Goal: Transaction & Acquisition: Purchase product/service

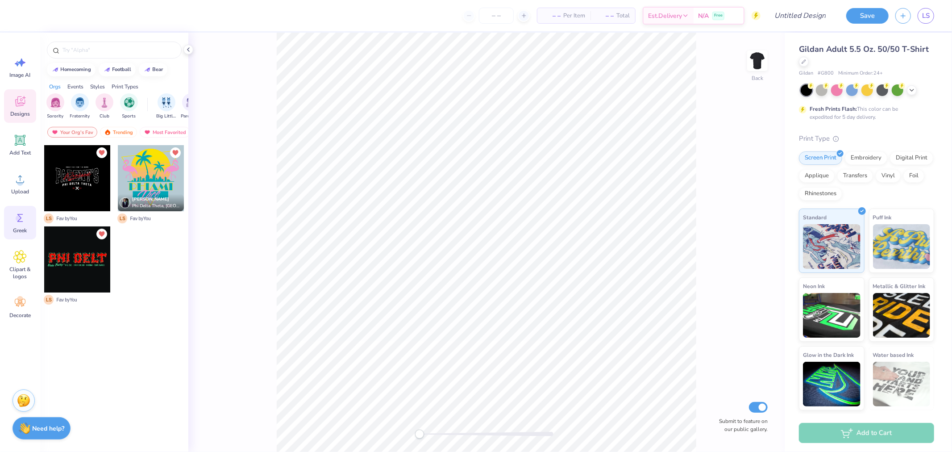
click at [15, 216] on icon at bounding box center [19, 217] width 13 height 13
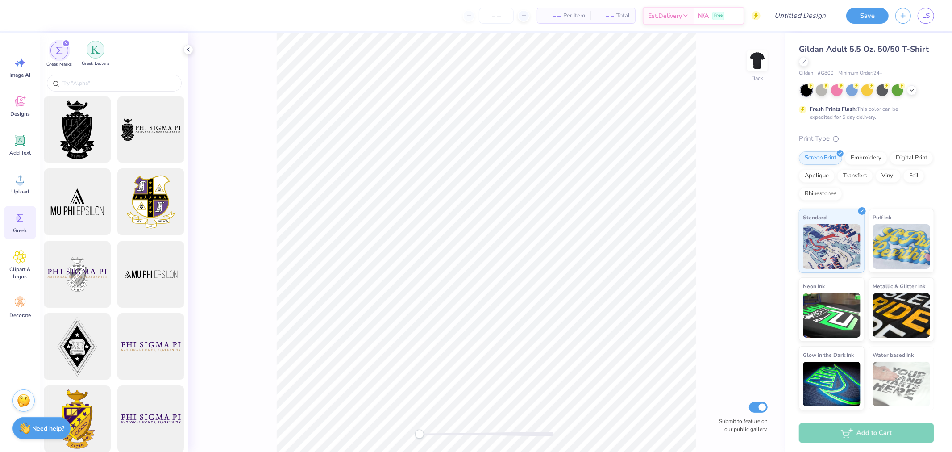
click at [95, 50] on img "filter for Greek Letters" at bounding box center [95, 49] width 9 height 9
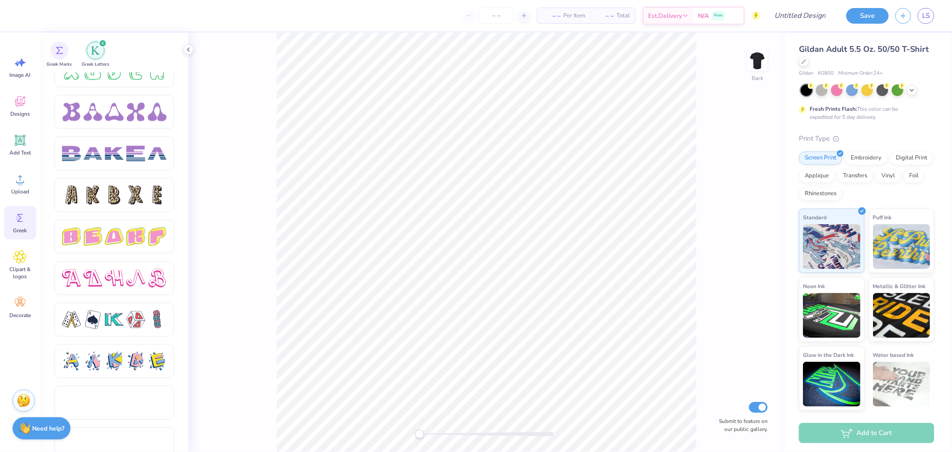
scroll to position [1403, 0]
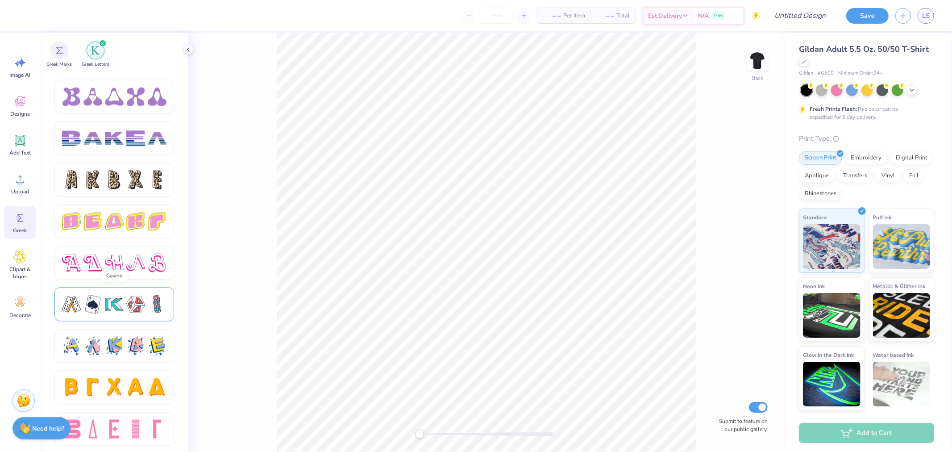
click at [134, 311] on div at bounding box center [135, 304] width 19 height 19
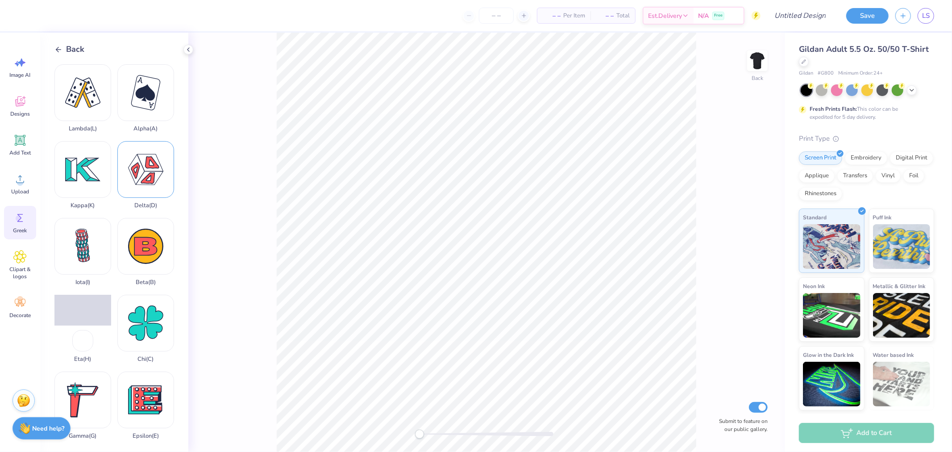
click at [141, 181] on div "Delta ( D )" at bounding box center [145, 175] width 57 height 68
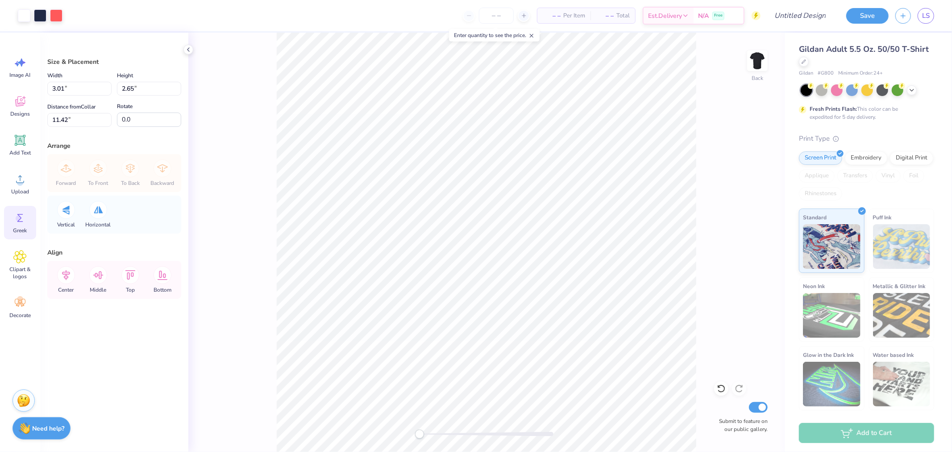
click at [21, 217] on icon at bounding box center [19, 217] width 13 height 13
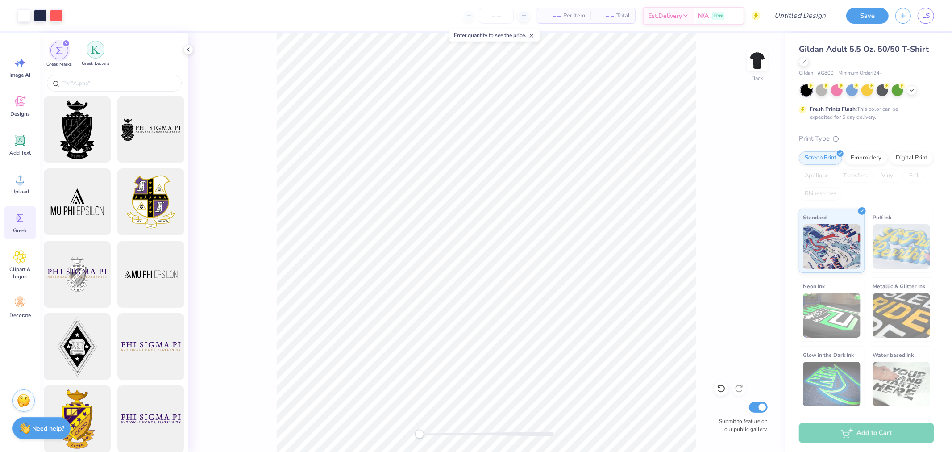
click at [92, 58] on div "Greek Letters" at bounding box center [96, 54] width 28 height 26
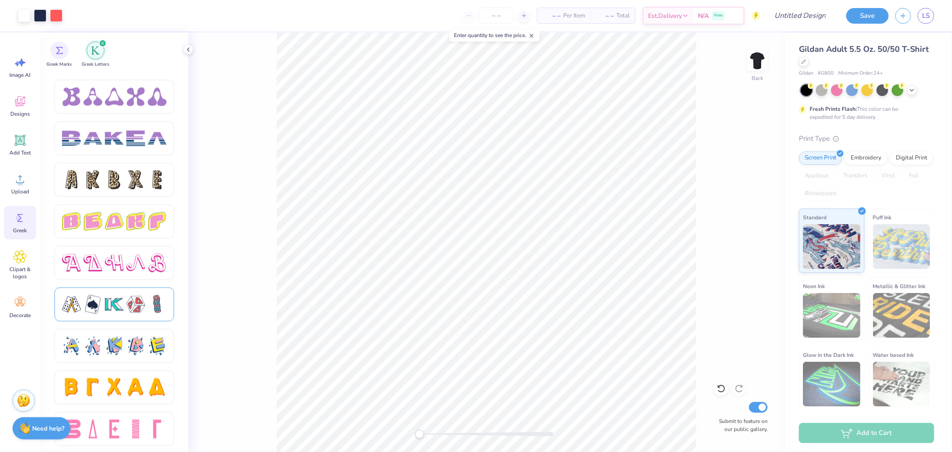
click at [114, 297] on div at bounding box center [114, 304] width 19 height 19
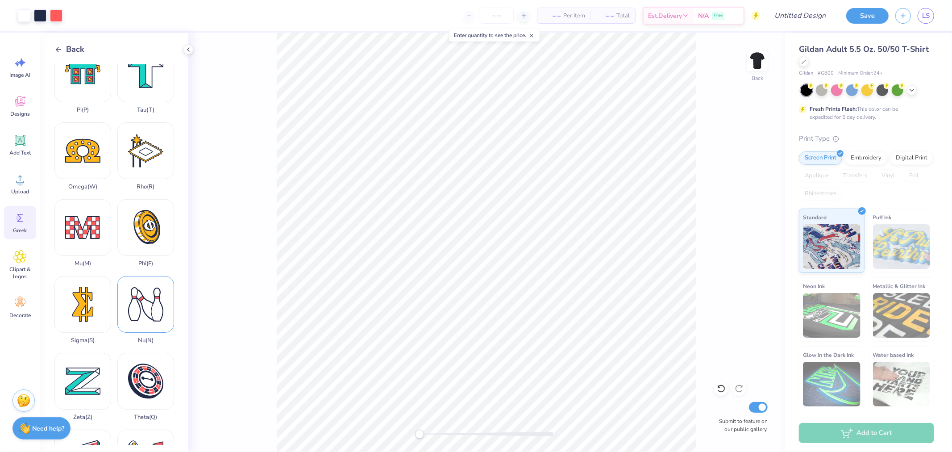
scroll to position [496, 0]
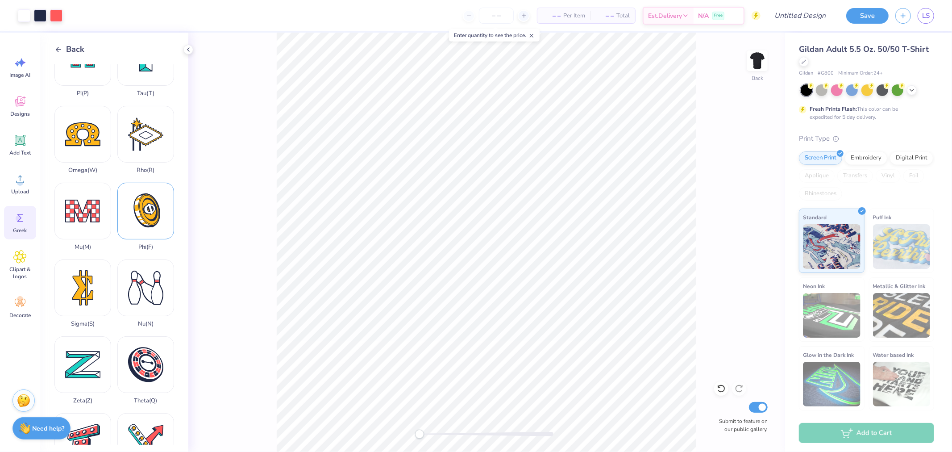
click at [132, 191] on div "Phi ( F )" at bounding box center [145, 217] width 57 height 68
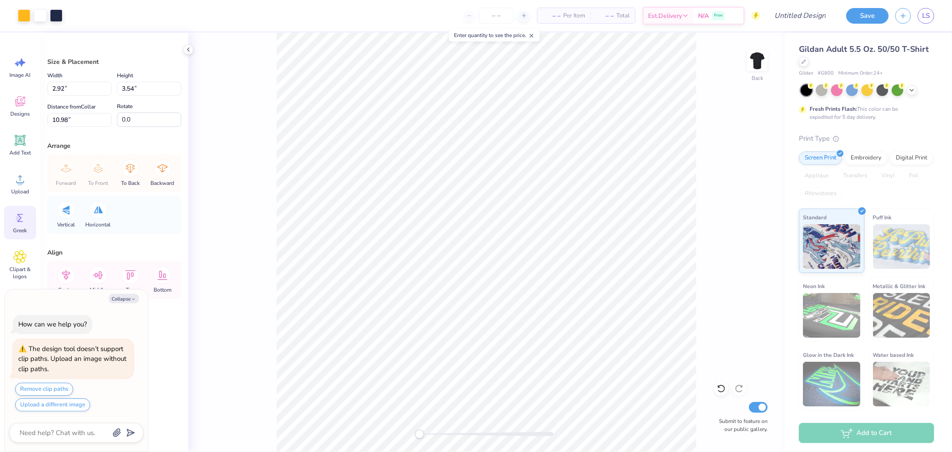
click at [21, 221] on icon at bounding box center [20, 218] width 6 height 8
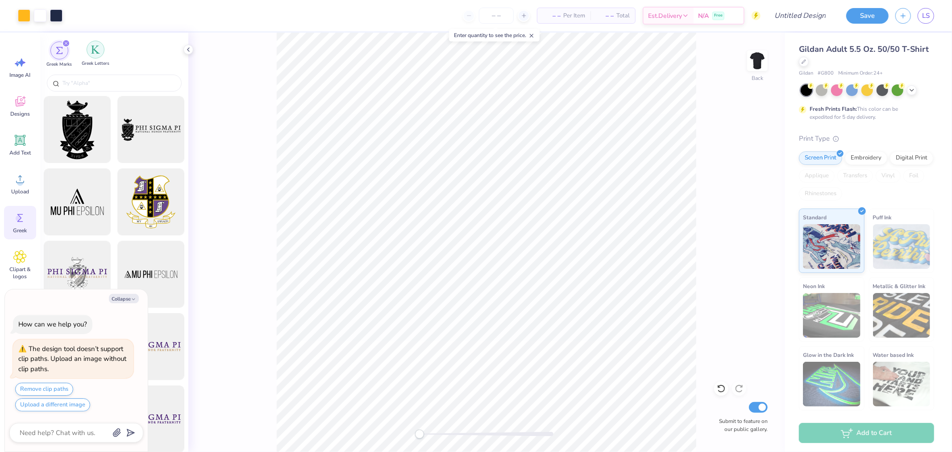
click at [99, 54] on div "filter for Greek Letters" at bounding box center [96, 50] width 18 height 18
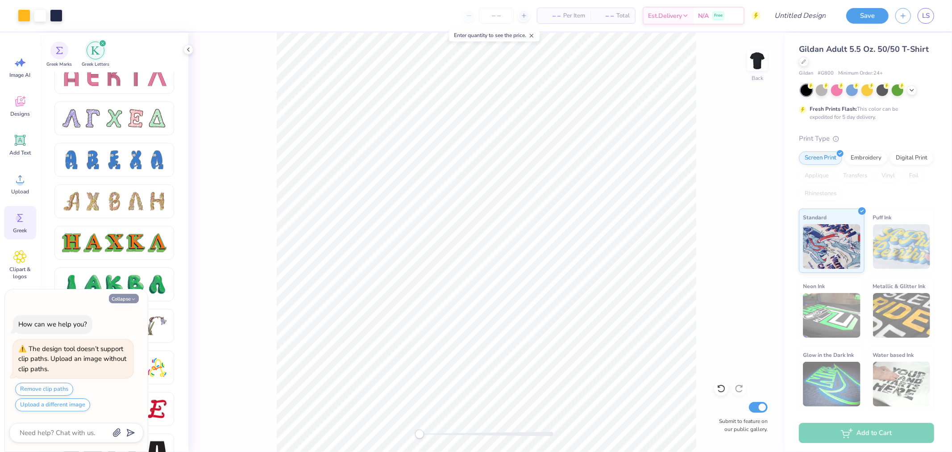
click at [122, 298] on button "Collapse" at bounding box center [124, 298] width 30 height 9
type textarea "x"
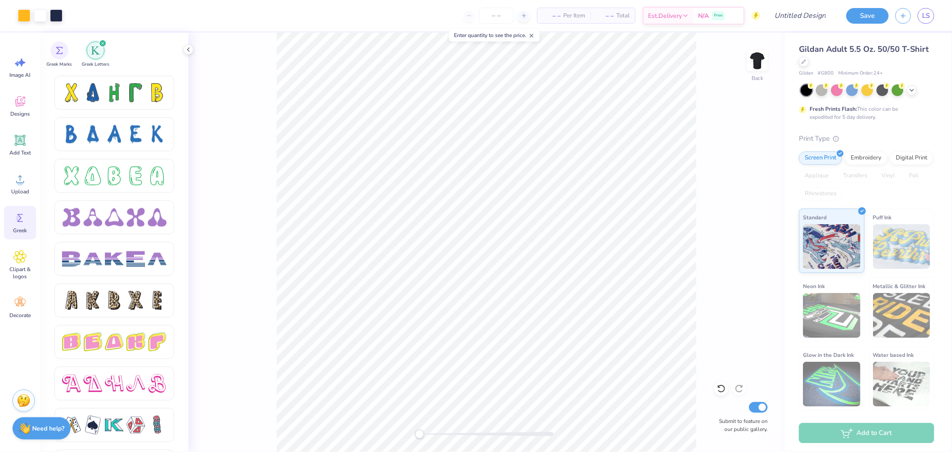
scroll to position [1385, 0]
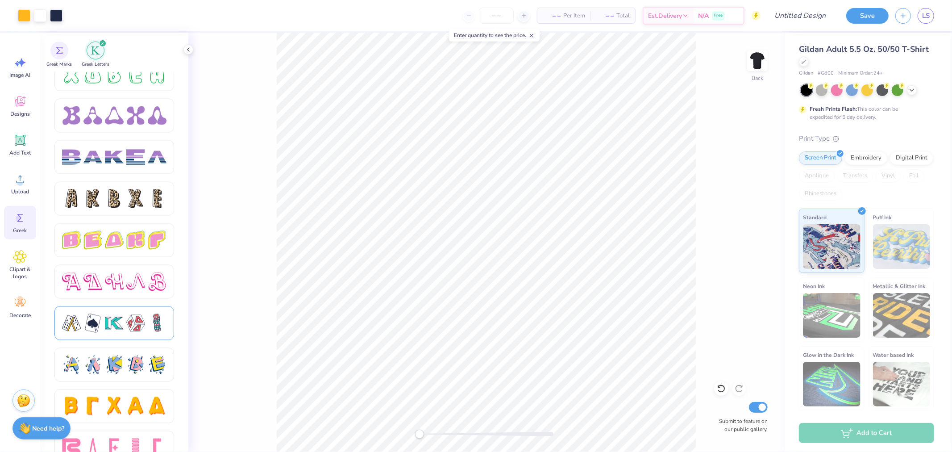
click at [136, 314] on div at bounding box center [135, 323] width 19 height 19
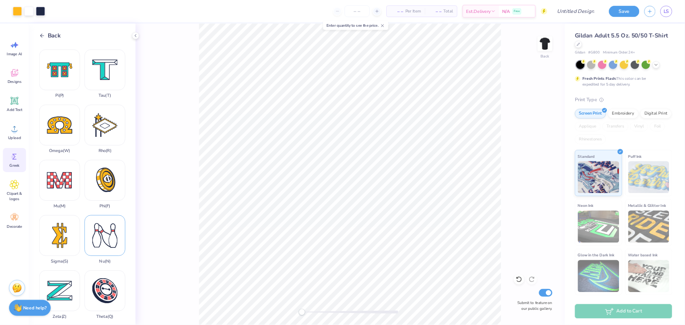
scroll to position [498, 0]
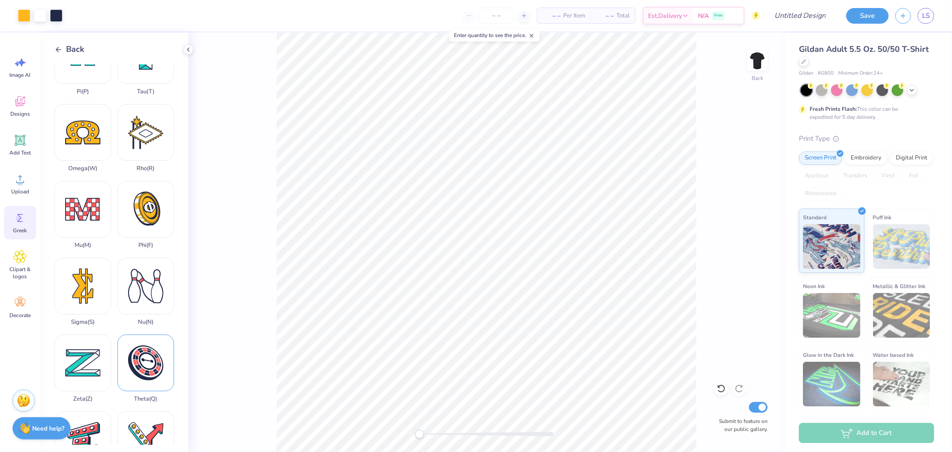
click at [137, 334] on div "Theta ( Q )" at bounding box center [145, 368] width 57 height 68
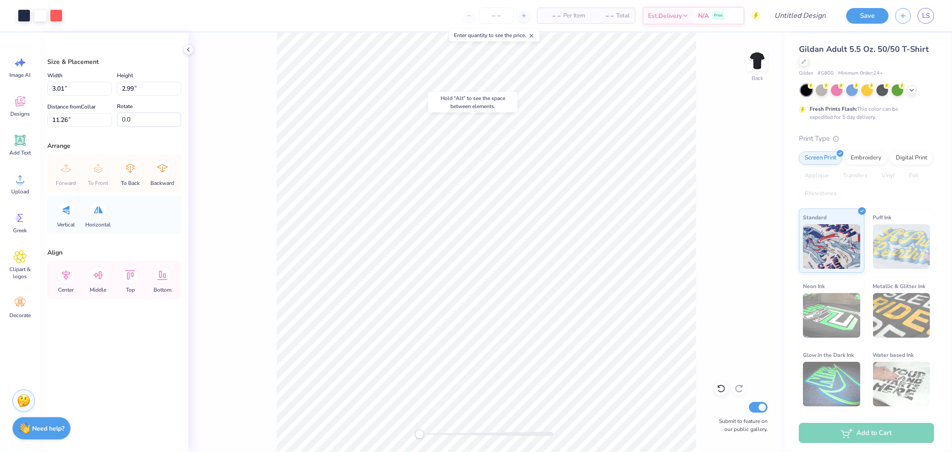
type input "2.92"
type input "3.54"
type input "10.98"
type input "3.01"
type input "2.65"
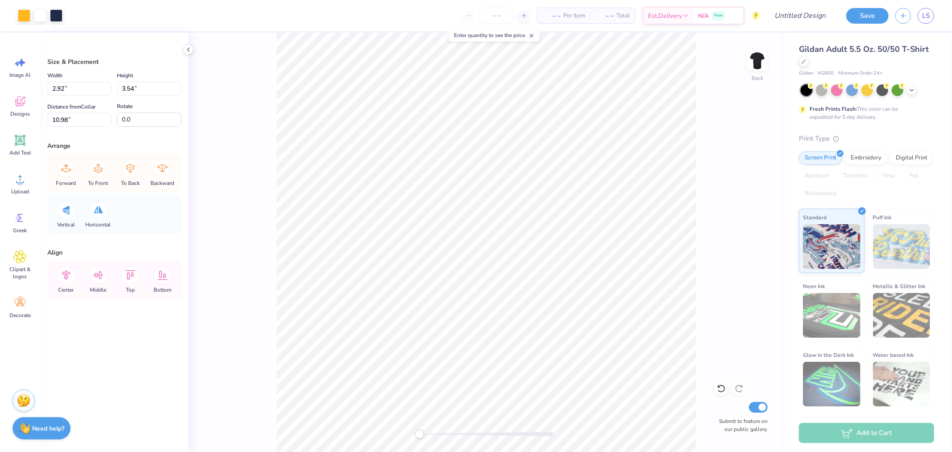
type input "11.42"
type input "2.92"
type input "3.54"
type input "3.00"
type input "3.01"
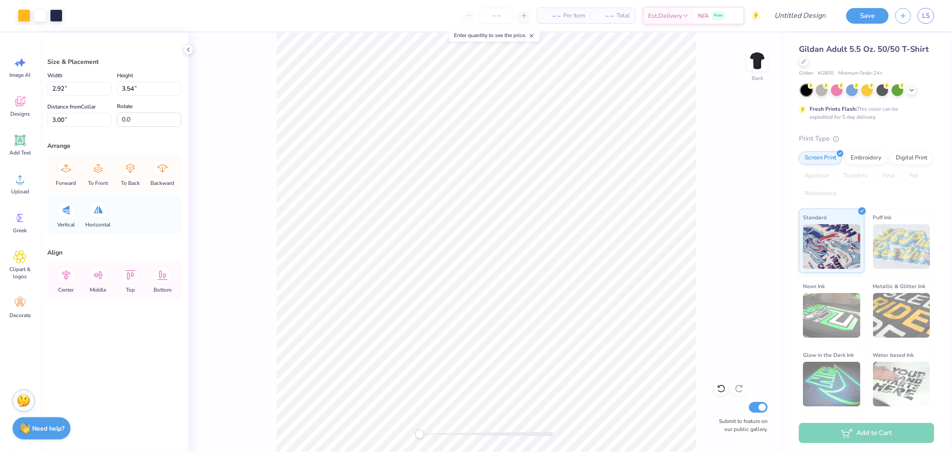
type input "2.65"
type input "3.33"
type input "2.99"
type input "3.00"
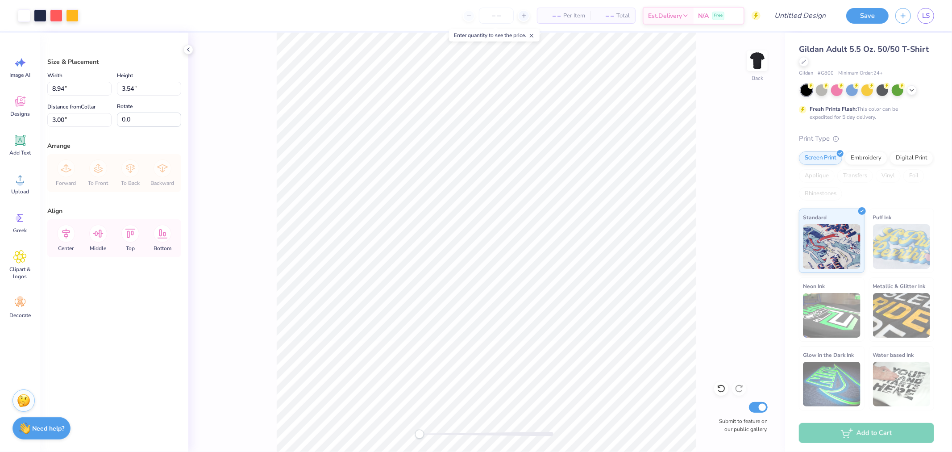
type input "5.22"
type input "2.06"
type input "3.00"
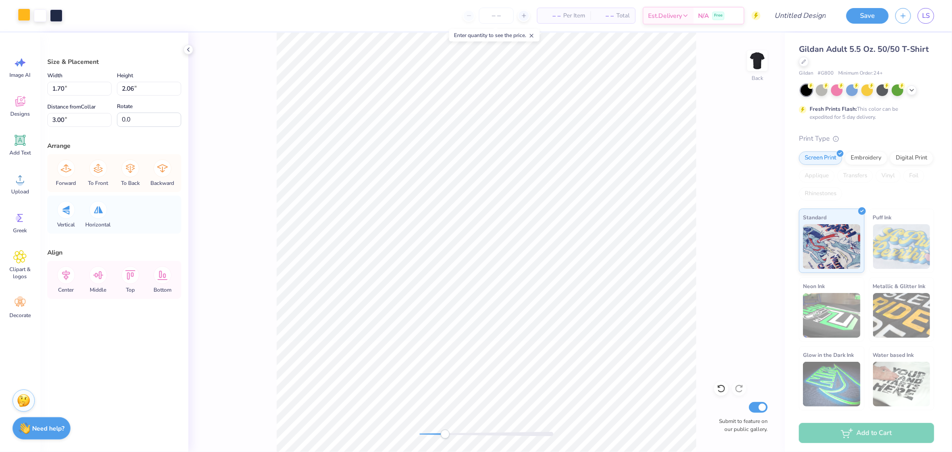
click at [25, 13] on div at bounding box center [24, 14] width 12 height 12
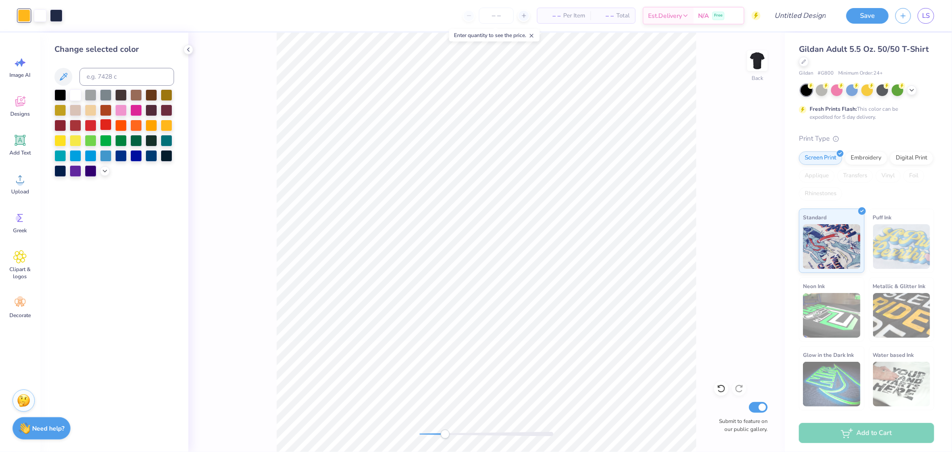
click at [106, 124] on div at bounding box center [106, 125] width 12 height 12
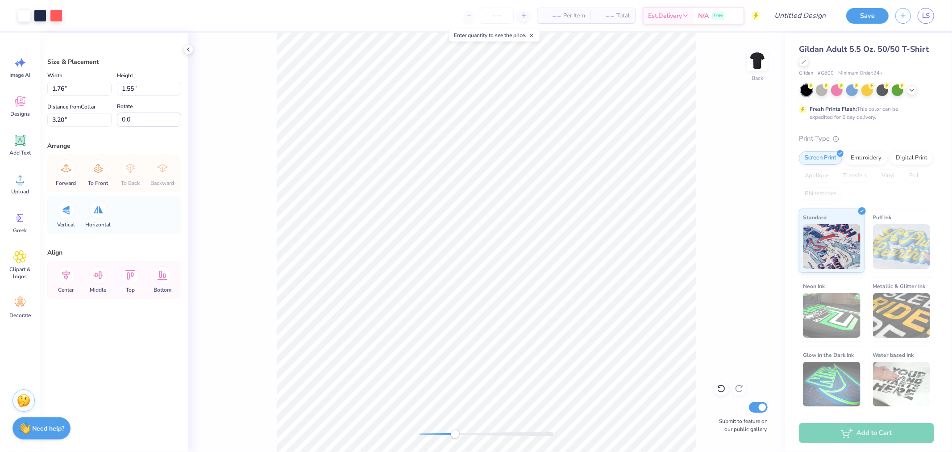
type input "1.70"
type input "2.06"
type input "3.00"
click at [60, 16] on div at bounding box center [56, 14] width 12 height 12
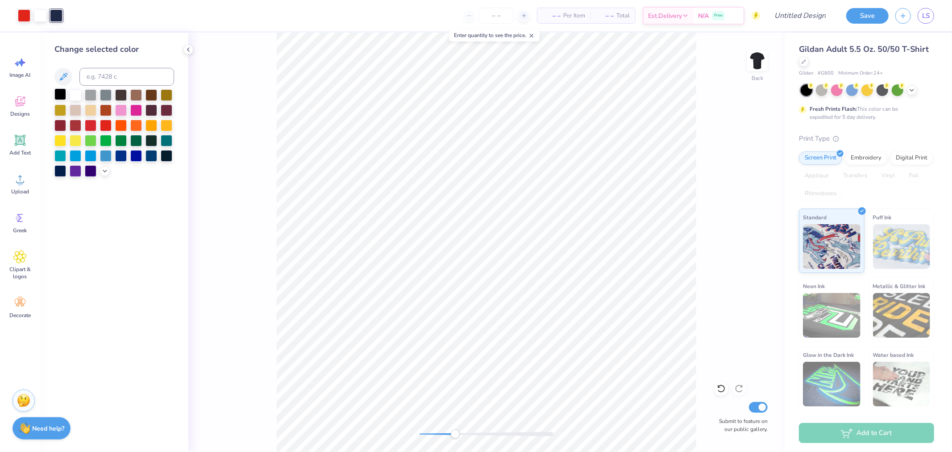
click at [57, 95] on div at bounding box center [60, 94] width 12 height 12
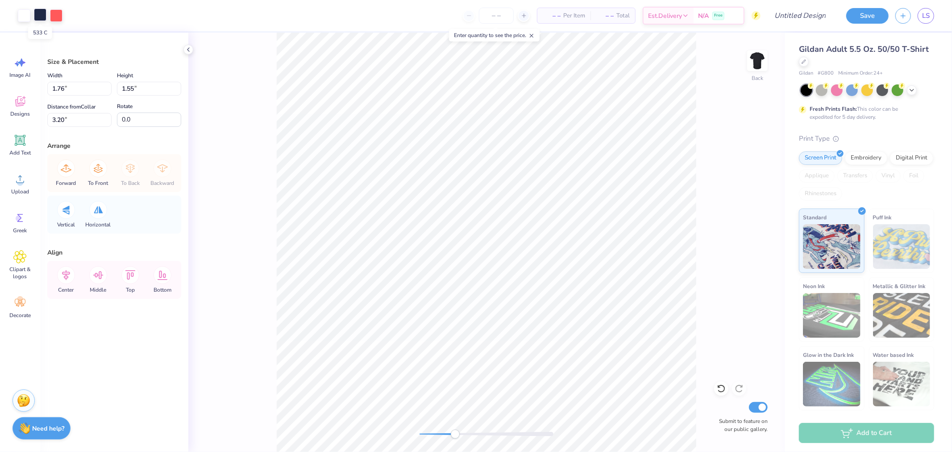
click at [46, 17] on div at bounding box center [40, 14] width 12 height 12
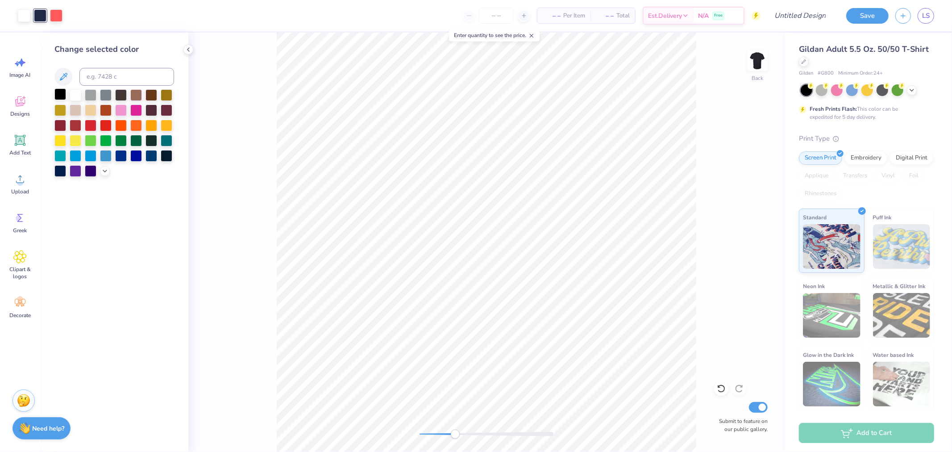
click at [58, 93] on div at bounding box center [60, 94] width 12 height 12
click at [55, 18] on div at bounding box center [56, 14] width 12 height 12
click at [106, 121] on div at bounding box center [106, 125] width 12 height 12
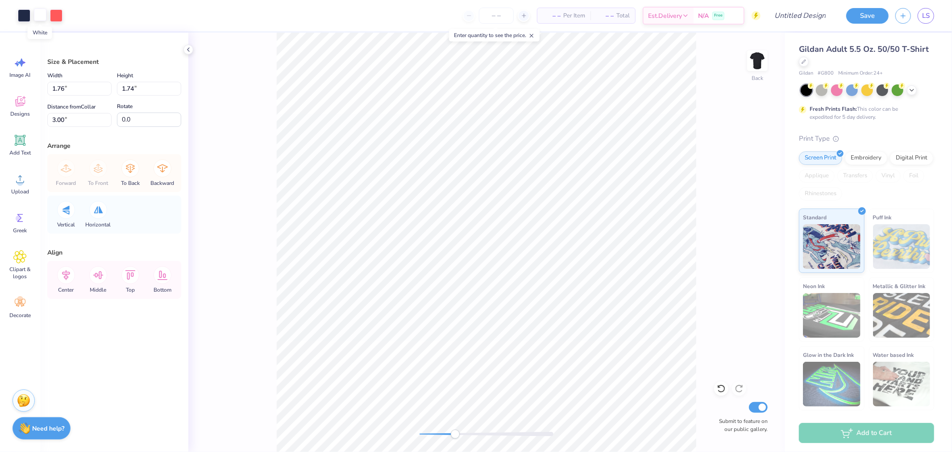
click at [39, 16] on div at bounding box center [40, 14] width 12 height 12
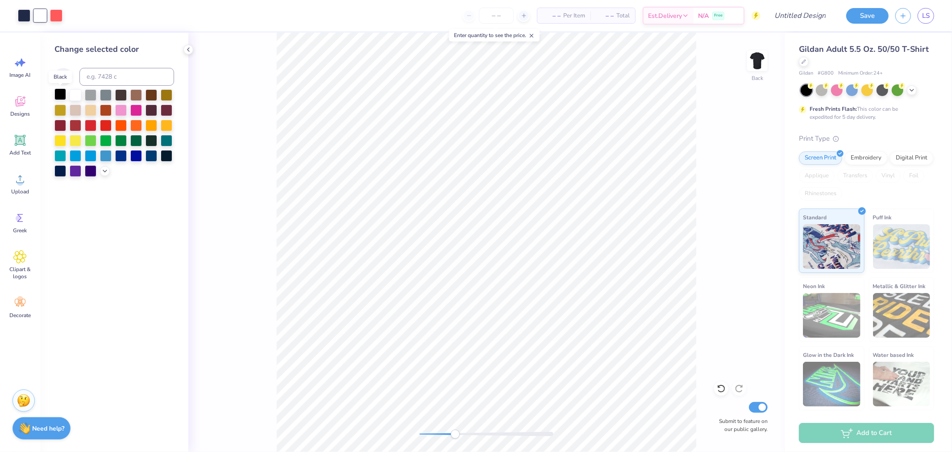
click at [62, 92] on div at bounding box center [60, 94] width 12 height 12
click at [23, 17] on div at bounding box center [24, 14] width 12 height 12
click at [75, 94] on div at bounding box center [76, 94] width 12 height 12
click at [57, 17] on div at bounding box center [56, 14] width 12 height 12
click at [105, 128] on div at bounding box center [106, 125] width 12 height 12
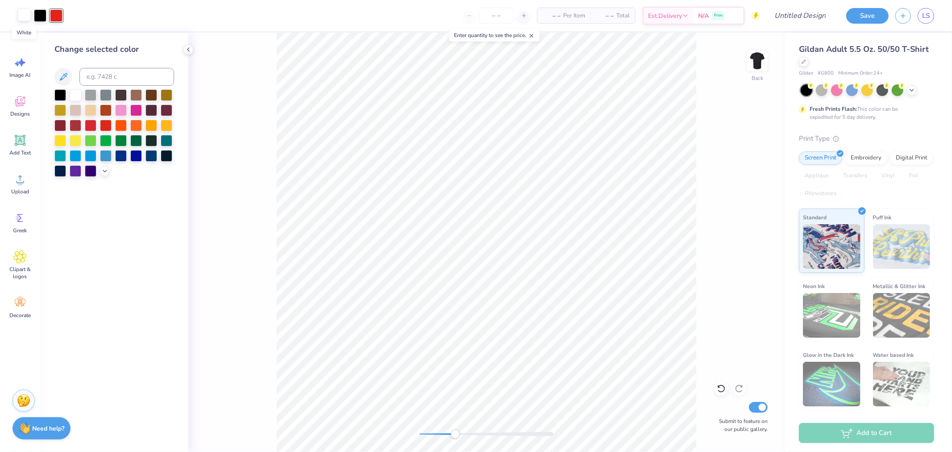
click at [22, 18] on div at bounding box center [24, 14] width 12 height 12
click at [92, 127] on div at bounding box center [91, 125] width 12 height 12
click at [56, 17] on div at bounding box center [56, 14] width 12 height 12
click at [74, 96] on div at bounding box center [76, 94] width 12 height 12
click at [103, 126] on div at bounding box center [106, 125] width 12 height 12
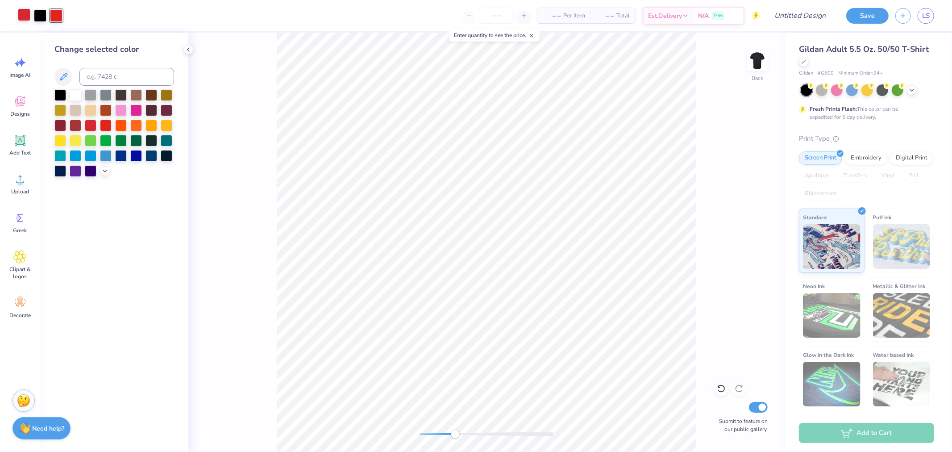
click at [28, 17] on div at bounding box center [24, 14] width 12 height 12
click at [78, 97] on div at bounding box center [76, 94] width 12 height 12
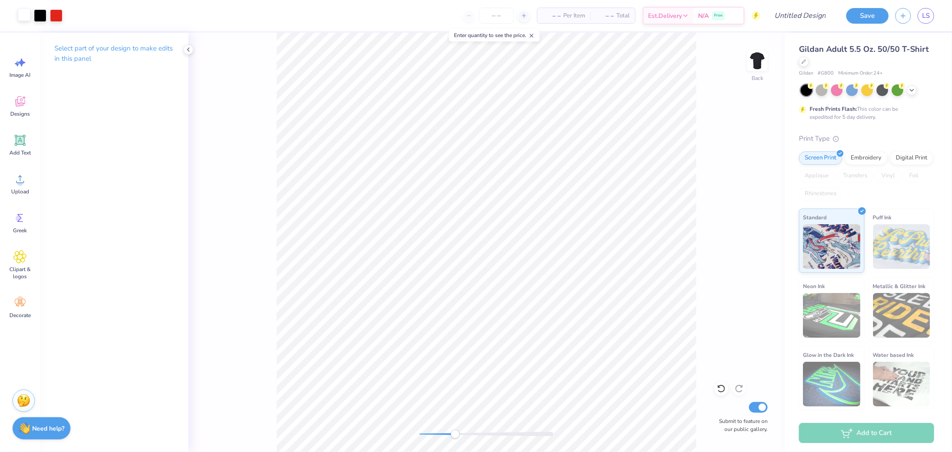
click at [22, 18] on div at bounding box center [24, 14] width 12 height 12
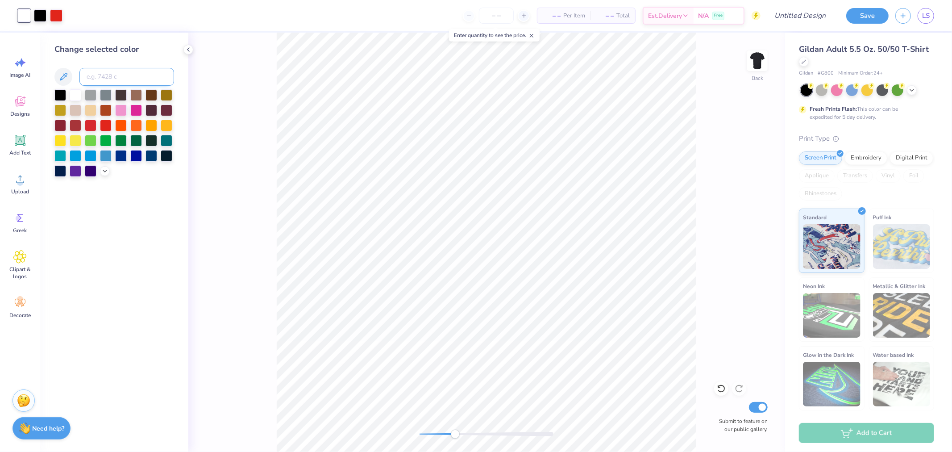
click at [126, 82] on input at bounding box center [126, 77] width 95 height 18
type input "7499"
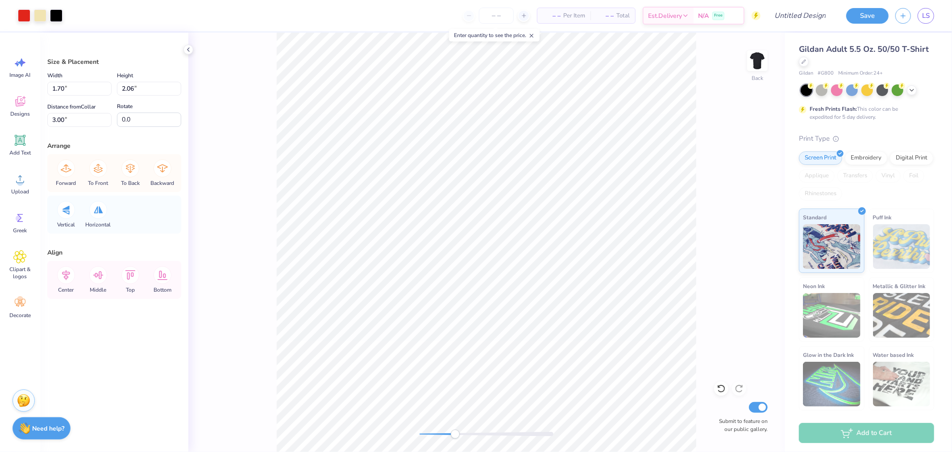
type input "1.76"
type input "1.55"
type input "3.20"
type input "1.70"
type input "2.06"
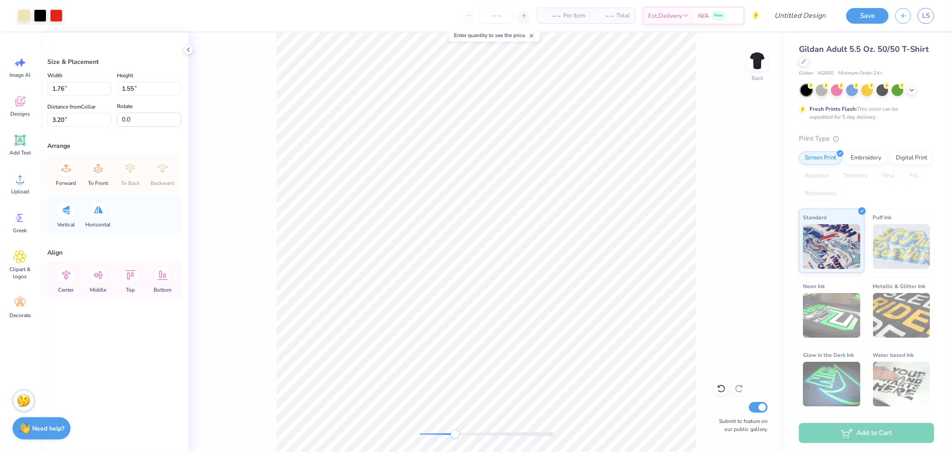
type input "3.00"
click at [54, 10] on div at bounding box center [56, 14] width 12 height 12
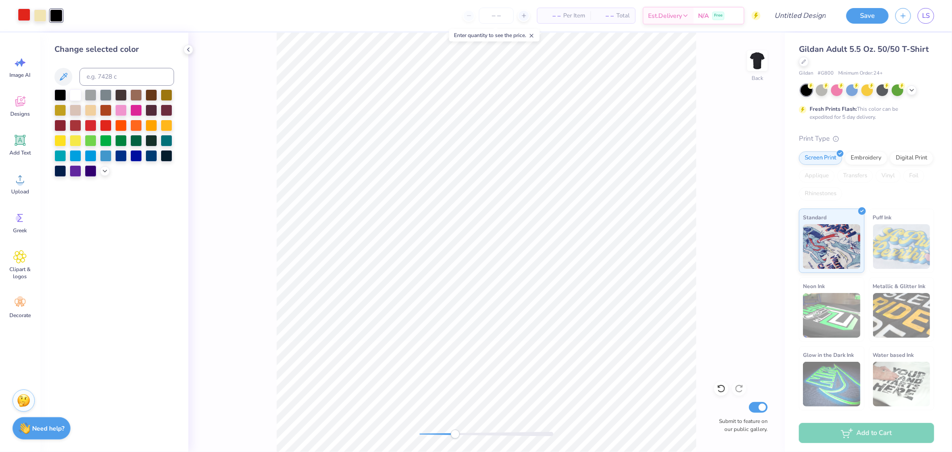
click at [19, 14] on div at bounding box center [24, 14] width 12 height 12
click at [27, 13] on div at bounding box center [24, 15] width 12 height 12
click at [108, 75] on input at bounding box center [126, 77] width 95 height 18
type input "711"
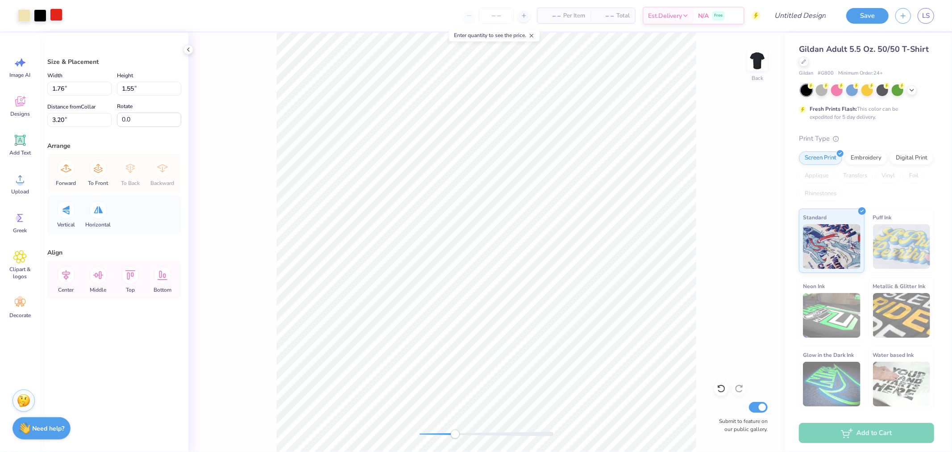
click at [58, 17] on div at bounding box center [56, 14] width 12 height 12
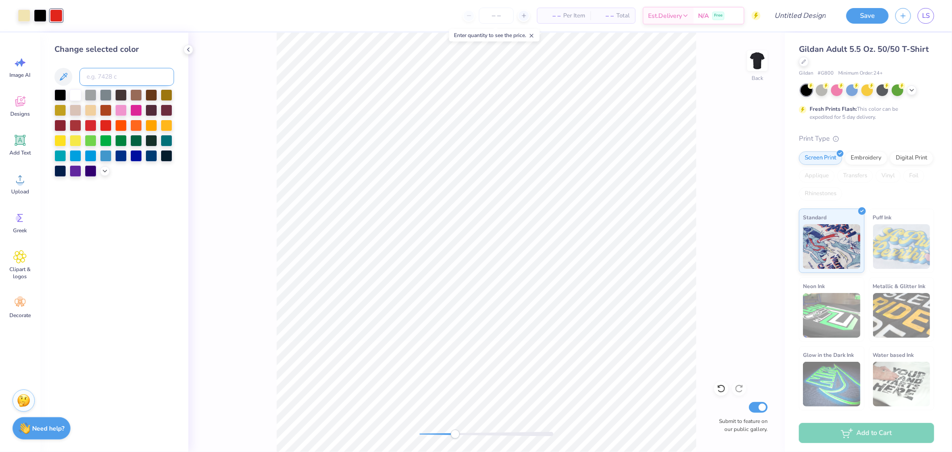
click at [103, 78] on input at bounding box center [126, 77] width 95 height 18
type input "711"
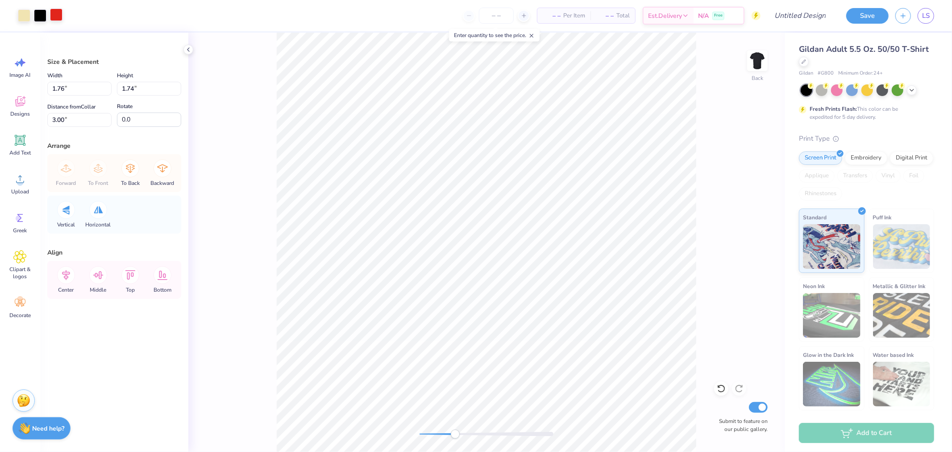
click at [52, 19] on div at bounding box center [56, 14] width 12 height 12
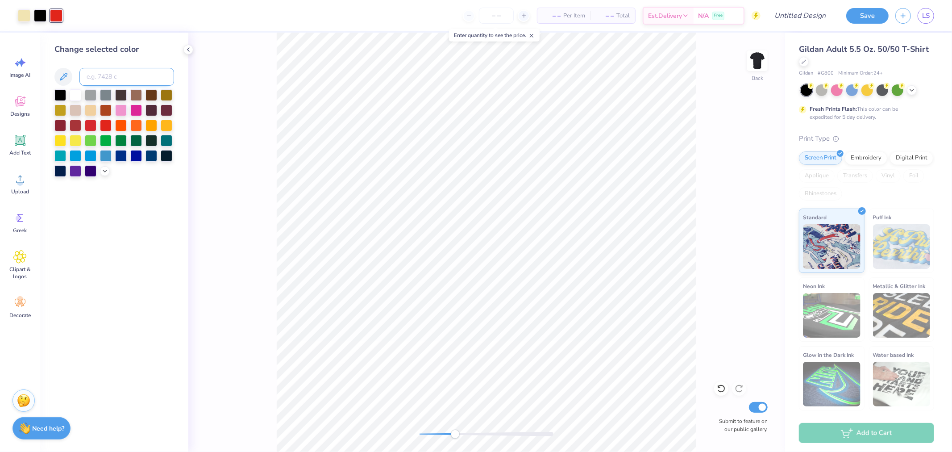
click at [106, 78] on input at bounding box center [126, 77] width 95 height 18
type input "711"
click at [40, 14] on div at bounding box center [40, 14] width 12 height 12
click at [110, 83] on input at bounding box center [126, 77] width 95 height 18
type input "3272"
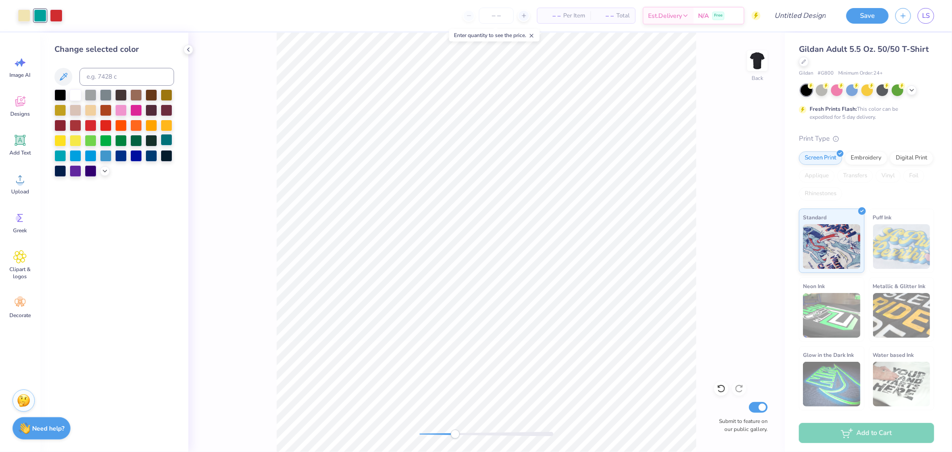
click at [167, 141] on div at bounding box center [167, 140] width 12 height 12
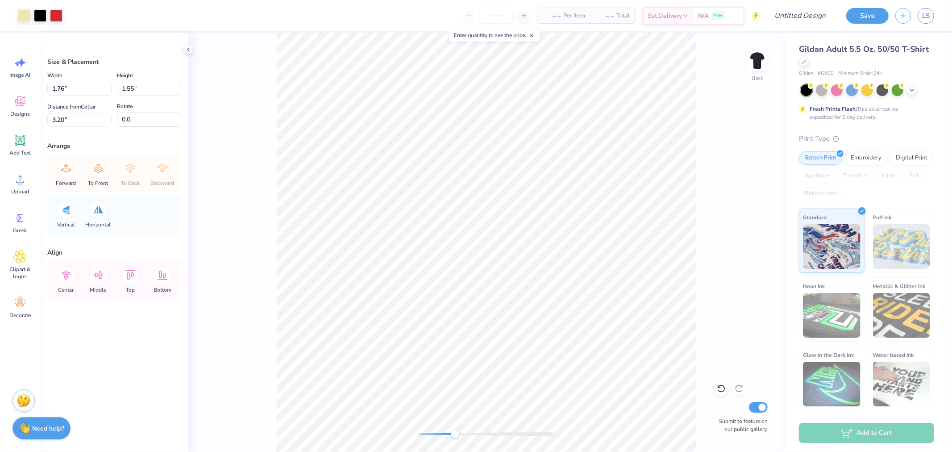
type input "1.74"
type input "3.00"
click at [41, 12] on div at bounding box center [40, 14] width 12 height 12
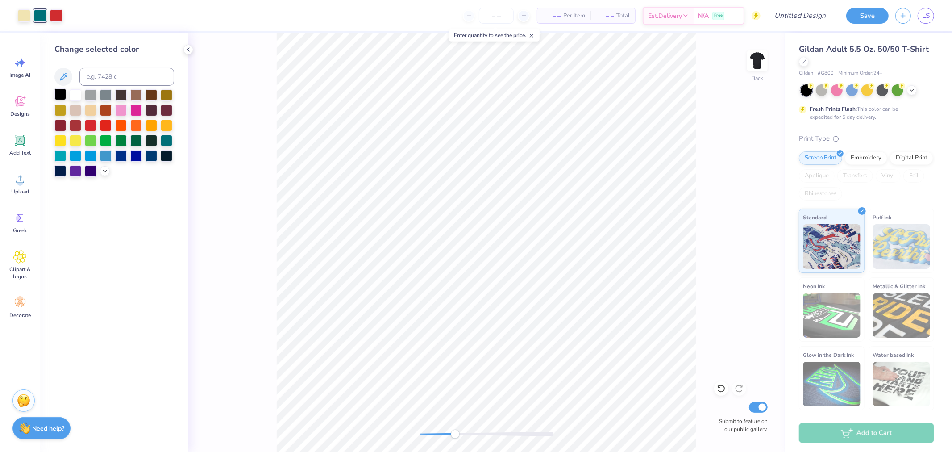
click at [55, 95] on div at bounding box center [60, 94] width 12 height 12
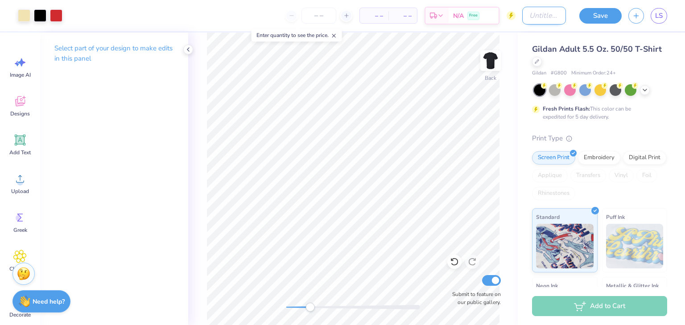
click at [529, 12] on input "Design Title" at bounding box center [545, 16] width 44 height 18
type input "homecoming front"
click at [615, 9] on button "Save" at bounding box center [601, 15] width 42 height 16
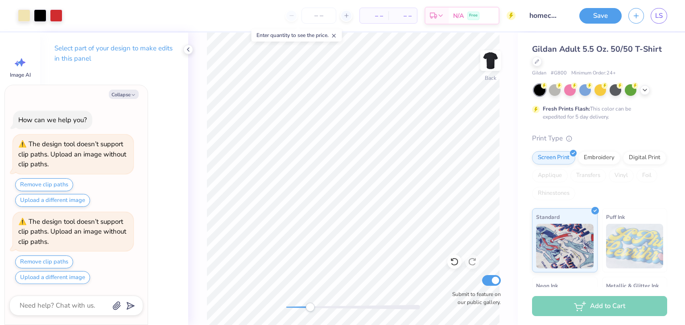
click at [129, 100] on div "Collapse How can we help you? The design tool doesn’t support clip paths. Uploa…" at bounding box center [76, 205] width 143 height 240
click at [117, 95] on button "Collapse" at bounding box center [124, 94] width 30 height 9
type textarea "x"
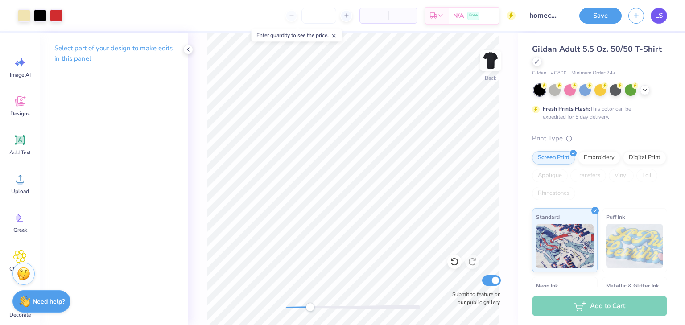
click at [656, 17] on span "LS" at bounding box center [660, 16] width 8 height 10
click at [486, 58] on img at bounding box center [491, 61] width 36 height 36
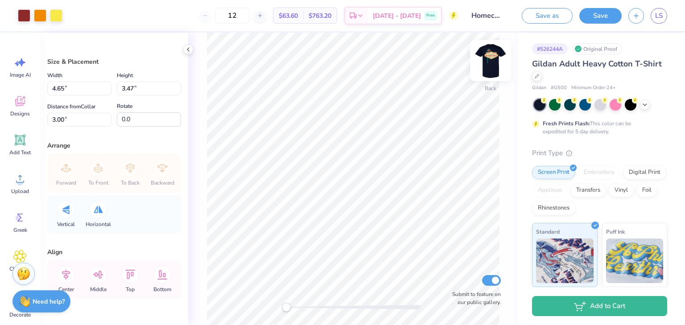
click at [488, 61] on img at bounding box center [491, 61] width 36 height 36
click at [542, 75] on div at bounding box center [537, 76] width 10 height 10
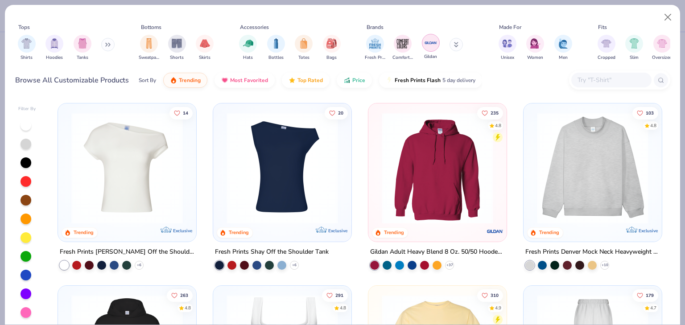
click at [432, 47] on img "filter for Gildan" at bounding box center [430, 42] width 13 height 13
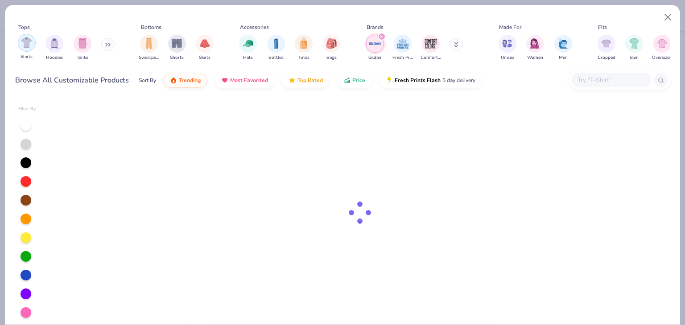
click at [21, 49] on div "filter for Shirts" at bounding box center [27, 43] width 18 height 18
click at [22, 165] on div at bounding box center [26, 163] width 11 height 11
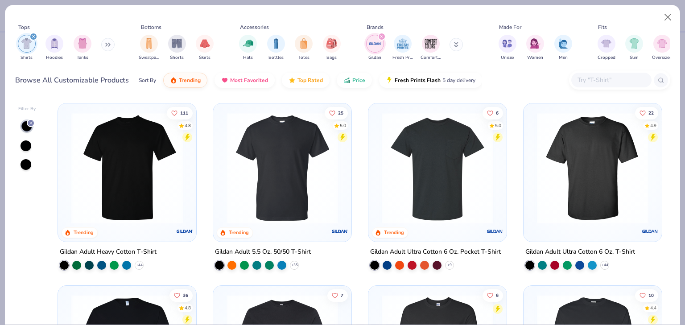
click at [309, 174] on img at bounding box center [282, 168] width 120 height 112
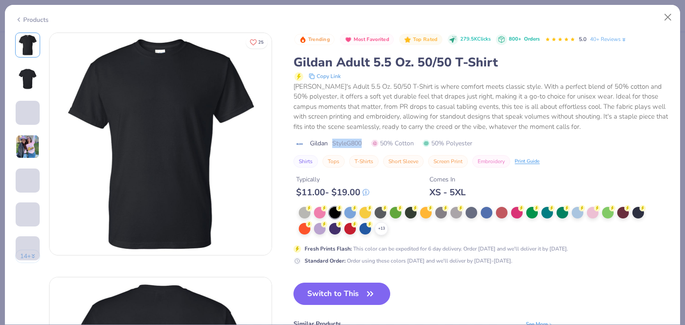
drag, startPoint x: 342, startPoint y: 145, endPoint x: 376, endPoint y: 145, distance: 34.4
click at [375, 145] on div "Gildan Style G800 50% Cotton 50% Polyester" at bounding box center [482, 143] width 377 height 9
drag, startPoint x: 343, startPoint y: 296, endPoint x: 351, endPoint y: 295, distance: 8.1
click at [343, 296] on button "Switch to This" at bounding box center [342, 294] width 97 height 22
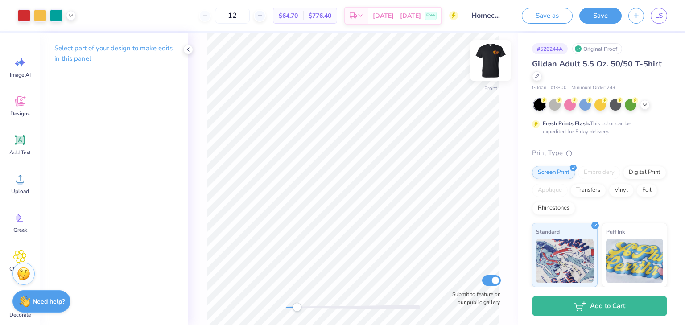
click at [495, 59] on img at bounding box center [491, 61] width 36 height 36
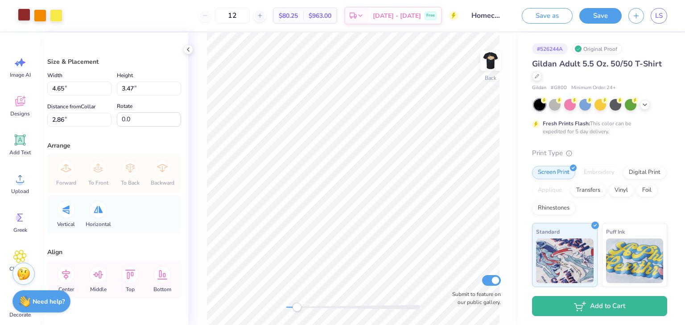
click at [25, 16] on div at bounding box center [24, 14] width 12 height 12
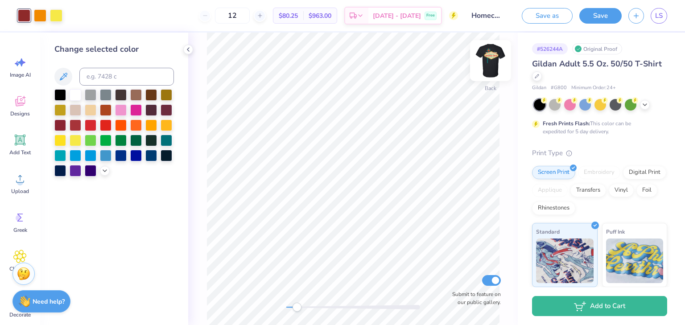
click at [488, 61] on img at bounding box center [491, 61] width 36 height 36
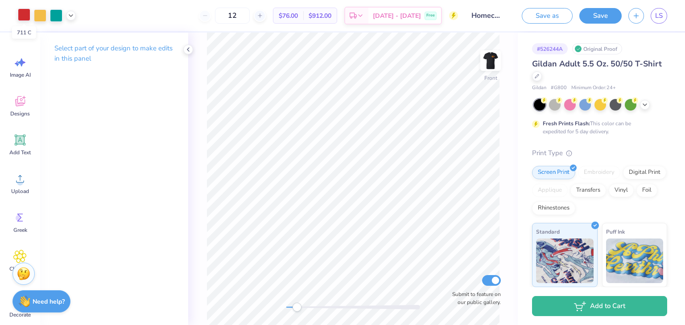
click at [22, 14] on div at bounding box center [24, 14] width 12 height 12
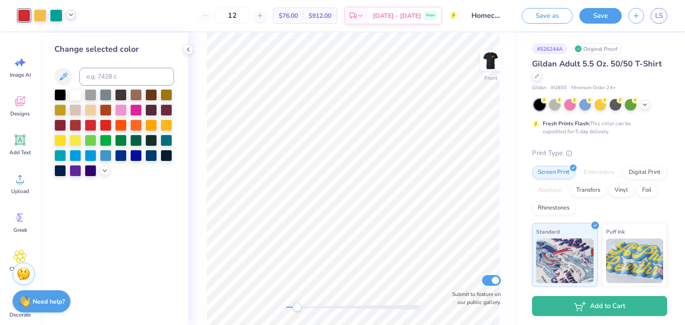
click at [71, 16] on icon at bounding box center [70, 14] width 7 height 7
click at [41, 17] on div at bounding box center [40, 14] width 12 height 12
click at [102, 71] on input at bounding box center [126, 77] width 95 height 18
click at [59, 140] on div at bounding box center [60, 140] width 12 height 12
click at [118, 77] on input at bounding box center [126, 77] width 95 height 18
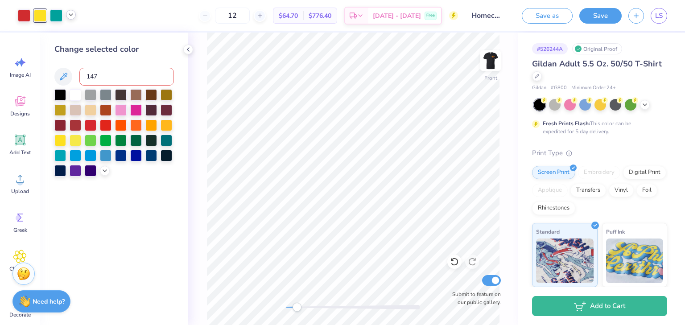
type input "147"
click at [73, 18] on div at bounding box center [71, 15] width 10 height 10
click at [166, 123] on div at bounding box center [167, 125] width 12 height 12
click at [186, 50] on icon at bounding box center [188, 49] width 7 height 7
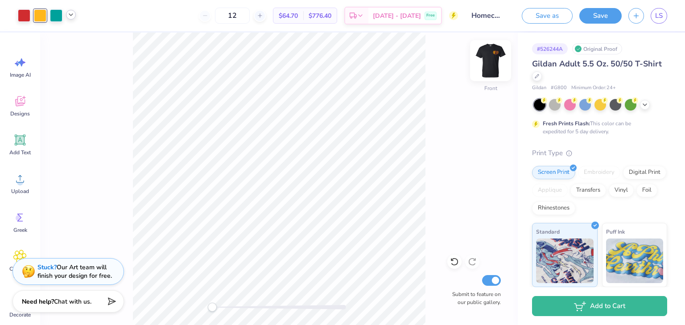
click at [485, 61] on img at bounding box center [491, 61] width 36 height 36
drag, startPoint x: 255, startPoint y: 14, endPoint x: 212, endPoint y: 10, distance: 43.4
click at [212, 14] on div "12 $80.25 Per Item $963.00 Total Est. Delivery Oct 11 - 14 Free" at bounding box center [263, 15] width 389 height 31
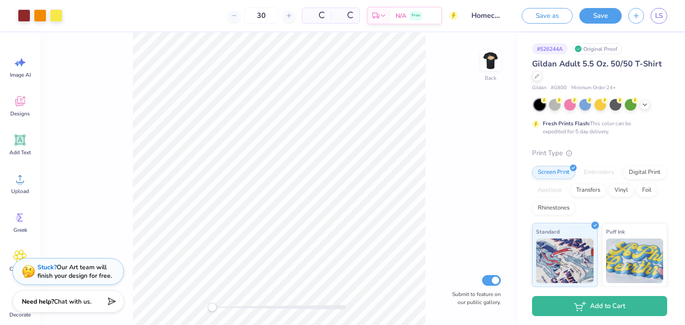
type input "30"
click at [430, 130] on div "Back Submit to feature on our public gallery." at bounding box center [279, 179] width 478 height 293
click at [494, 64] on img at bounding box center [491, 61] width 36 height 36
click at [494, 64] on img at bounding box center [491, 61] width 18 height 18
click at [659, 14] on span "LS" at bounding box center [660, 16] width 8 height 10
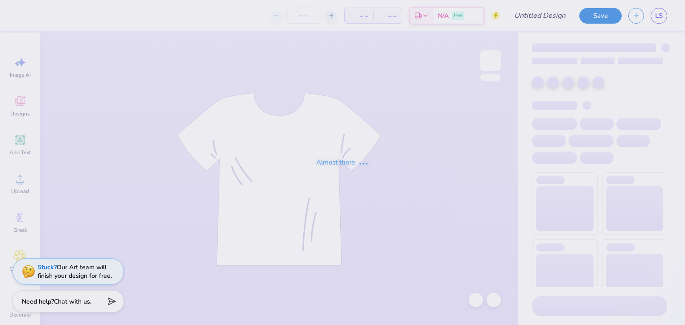
type input "Homecoming shirts for phi delta theta"
type input "12"
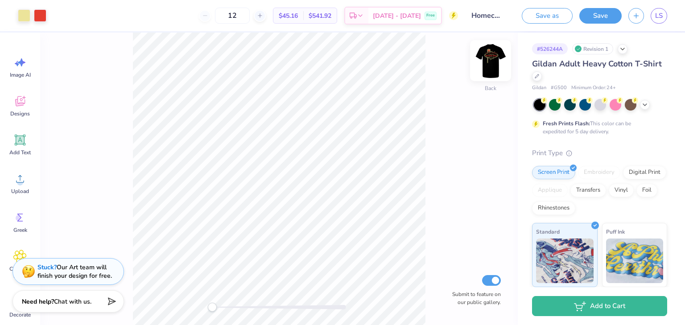
click at [495, 66] on img at bounding box center [491, 61] width 36 height 36
click at [55, 12] on div at bounding box center [56, 14] width 12 height 12
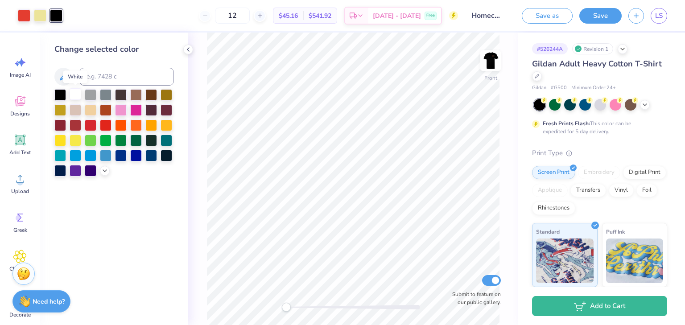
click at [77, 95] on div at bounding box center [76, 94] width 12 height 12
click at [62, 95] on div at bounding box center [60, 94] width 12 height 12
click at [36, 17] on div at bounding box center [40, 14] width 12 height 12
click at [168, 141] on div at bounding box center [167, 140] width 12 height 12
click at [73, 159] on div at bounding box center [76, 155] width 12 height 12
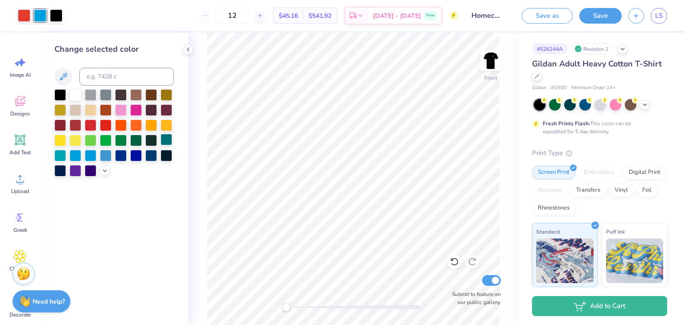
click at [162, 139] on div at bounding box center [167, 140] width 12 height 12
click at [496, 57] on img at bounding box center [491, 61] width 36 height 36
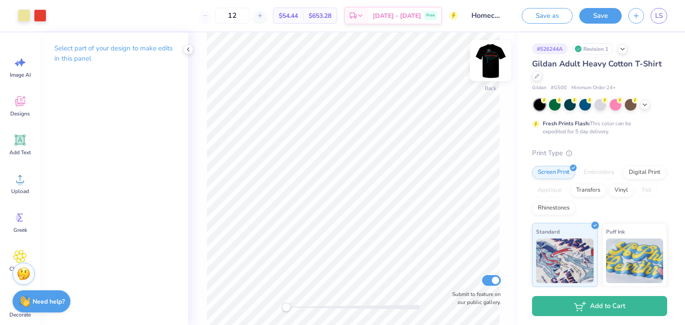
click at [492, 57] on img at bounding box center [491, 61] width 36 height 36
click at [40, 12] on div at bounding box center [40, 14] width 12 height 12
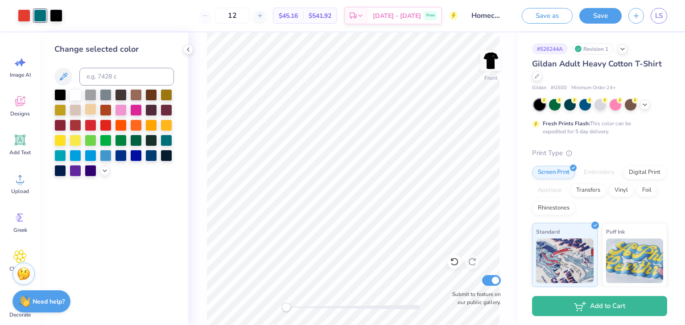
click at [90, 107] on div at bounding box center [91, 110] width 12 height 12
click at [492, 65] on img at bounding box center [491, 61] width 36 height 36
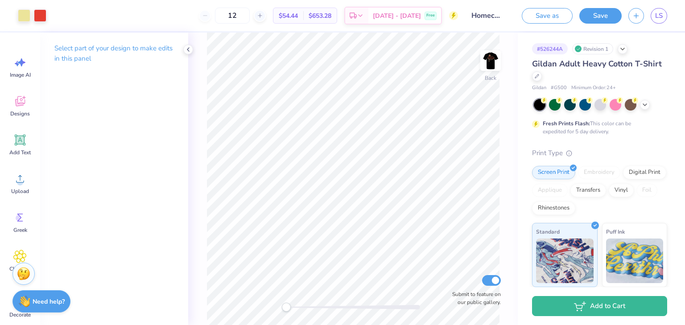
click at [492, 65] on img at bounding box center [491, 61] width 18 height 18
click at [655, 16] on link "LS" at bounding box center [659, 16] width 17 height 16
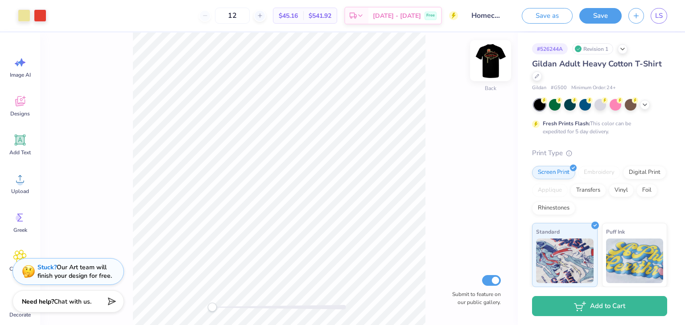
click at [493, 62] on img at bounding box center [491, 61] width 36 height 36
click at [625, 48] on icon at bounding box center [622, 48] width 7 height 7
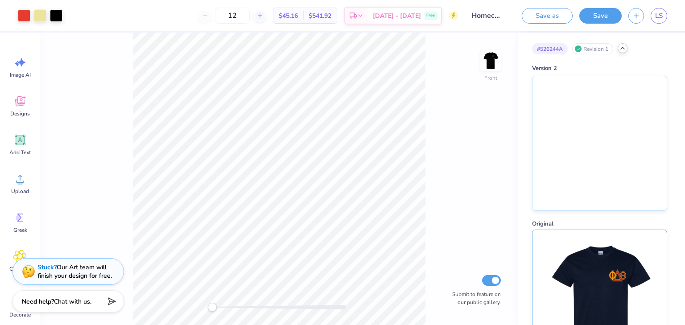
click at [610, 278] on img at bounding box center [599, 297] width 111 height 134
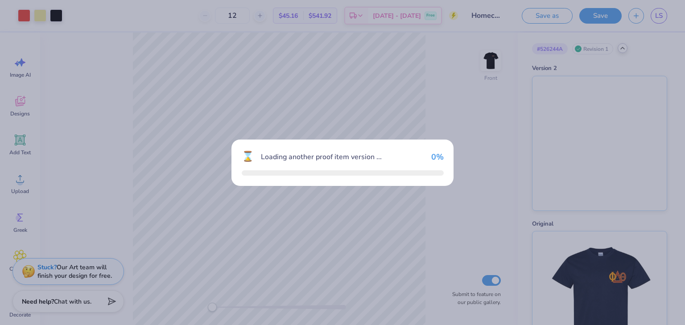
type input "30"
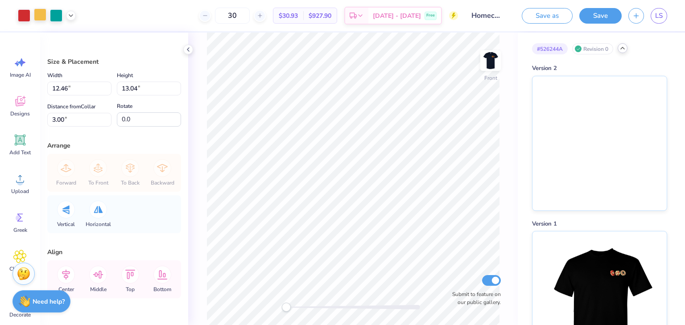
click at [39, 19] on div at bounding box center [40, 14] width 12 height 12
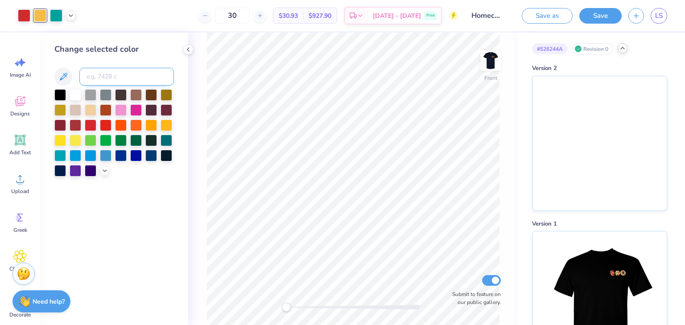
click at [144, 75] on input at bounding box center [126, 77] width 95 height 18
type input "607"
type input "3272"
click at [510, 207] on div "Front Submit to feature on our public gallery." at bounding box center [353, 179] width 330 height 293
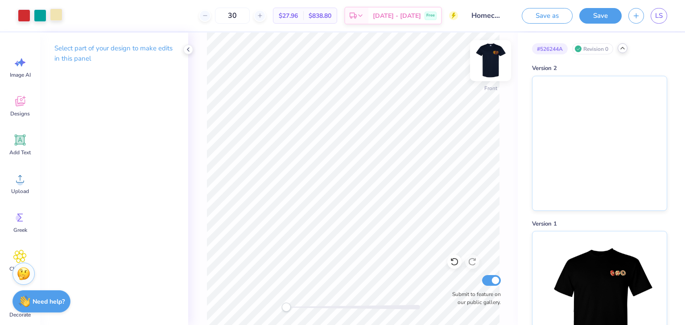
click at [497, 64] on img at bounding box center [491, 61] width 36 height 36
click at [497, 64] on img at bounding box center [491, 61] width 18 height 18
click at [493, 64] on img at bounding box center [491, 61] width 36 height 36
click at [493, 64] on img at bounding box center [491, 61] width 18 height 18
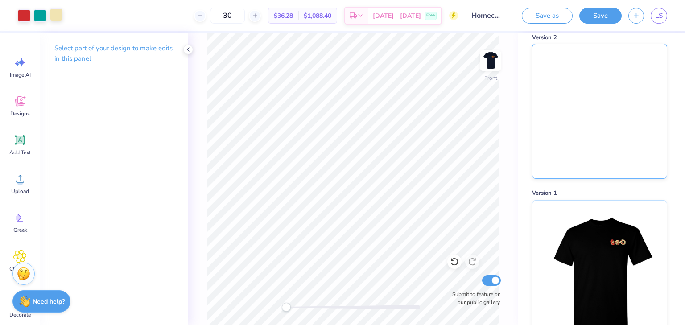
scroll to position [36, 0]
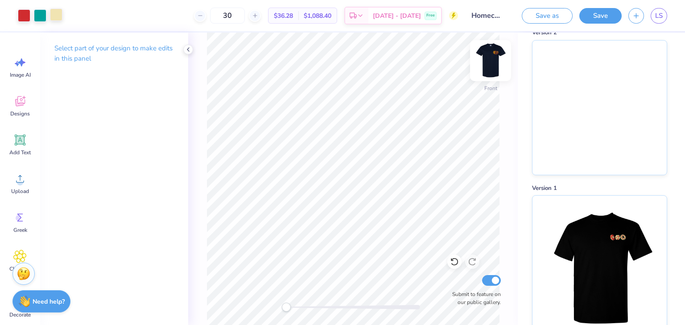
click at [491, 59] on img at bounding box center [491, 61] width 36 height 36
click at [488, 60] on img at bounding box center [491, 61] width 36 height 36
click at [38, 13] on div at bounding box center [40, 14] width 12 height 12
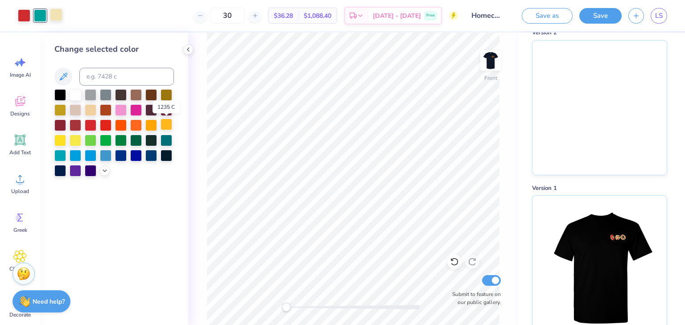
click at [165, 127] on div at bounding box center [167, 125] width 12 height 12
click at [162, 138] on div at bounding box center [167, 140] width 12 height 12
click at [51, 13] on div at bounding box center [56, 14] width 12 height 12
click at [72, 140] on div at bounding box center [76, 140] width 12 height 12
click at [87, 104] on div at bounding box center [91, 110] width 12 height 12
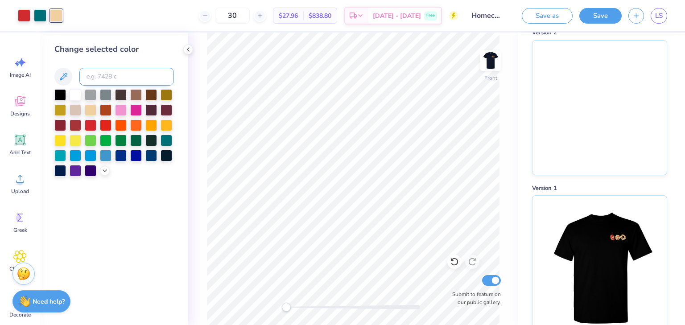
drag, startPoint x: 107, startPoint y: 79, endPoint x: 104, endPoint y: 74, distance: 5.4
click at [104, 75] on input at bounding box center [126, 77] width 95 height 18
type input "607"
click at [114, 73] on input at bounding box center [126, 77] width 95 height 18
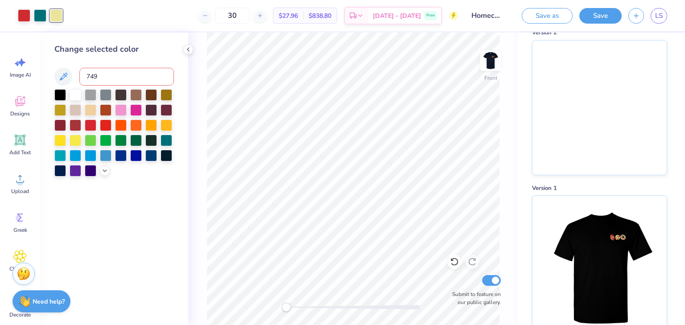
type input "7499"
click at [134, 219] on div "Change selected color" at bounding box center [114, 179] width 148 height 293
click at [616, 225] on img at bounding box center [599, 262] width 111 height 134
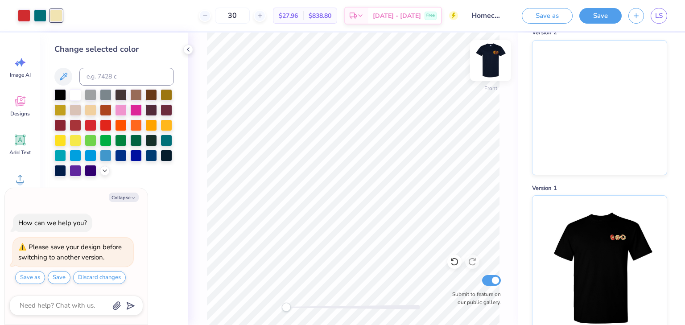
click at [499, 65] on img at bounding box center [491, 61] width 36 height 36
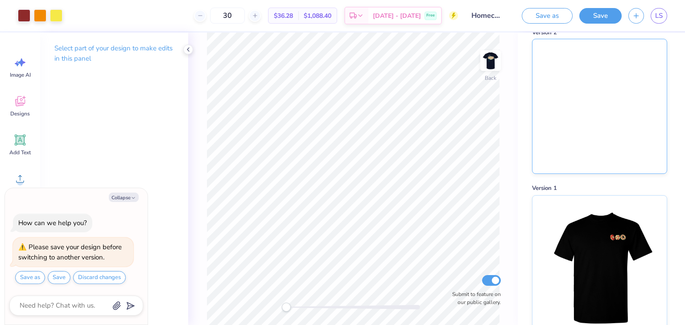
click at [612, 112] on img at bounding box center [600, 106] width 134 height 134
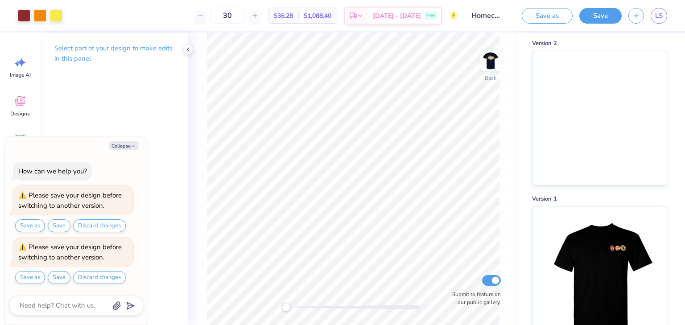
scroll to position [0, 0]
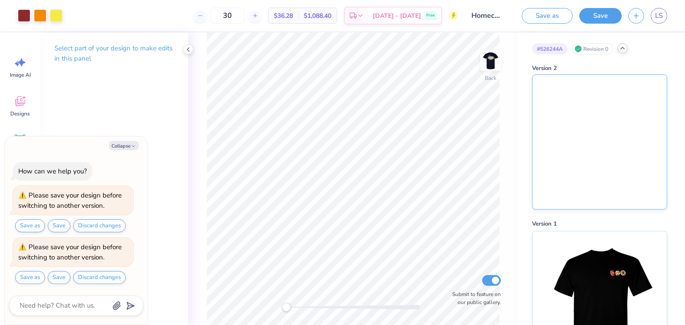
click at [600, 148] on img at bounding box center [600, 142] width 134 height 134
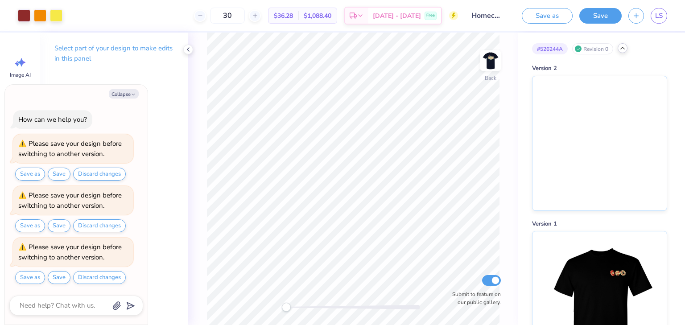
click at [596, 51] on div "Revision 0" at bounding box center [593, 48] width 41 height 11
click at [621, 51] on icon at bounding box center [622, 48] width 7 height 7
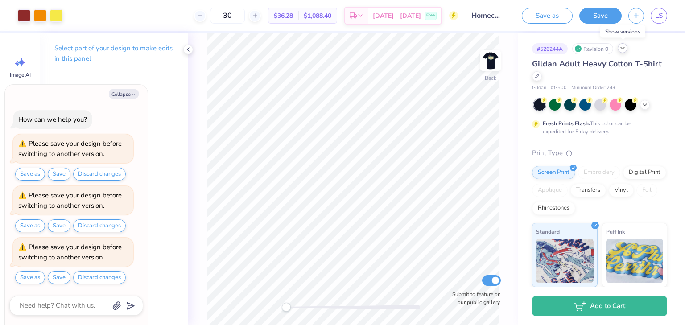
click at [622, 50] on icon at bounding box center [622, 48] width 7 height 7
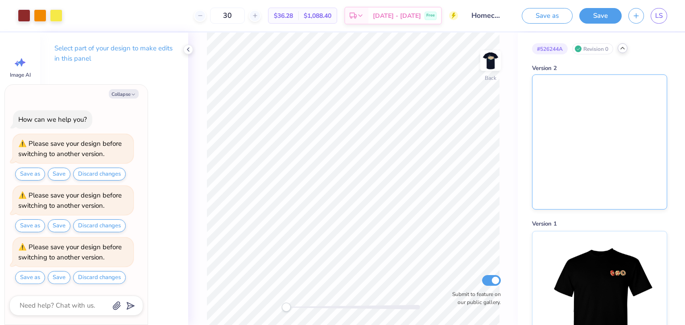
click at [566, 118] on img at bounding box center [600, 142] width 134 height 134
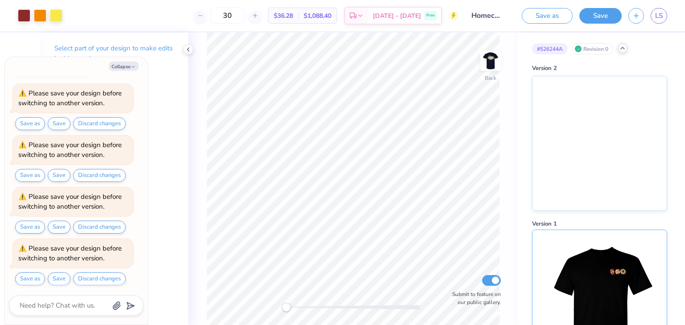
click at [609, 260] on img at bounding box center [599, 297] width 111 height 134
click at [610, 282] on img at bounding box center [599, 297] width 111 height 134
click at [577, 147] on img at bounding box center [600, 142] width 134 height 134
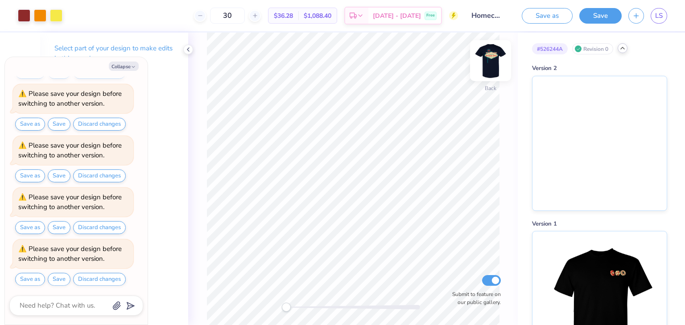
click at [498, 56] on img at bounding box center [491, 61] width 36 height 36
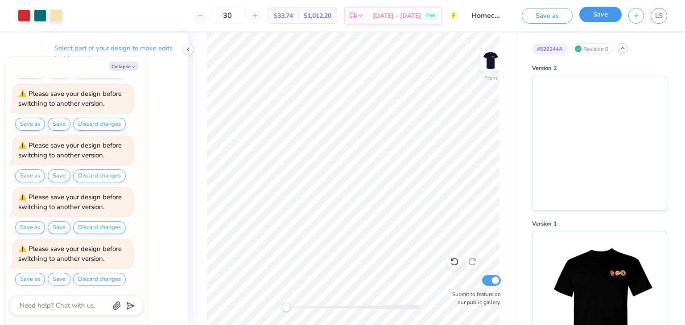
click at [607, 12] on button "Save" at bounding box center [601, 15] width 42 height 16
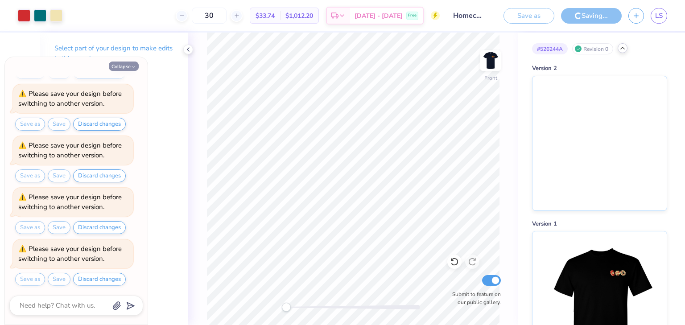
click at [129, 66] on button "Collapse" at bounding box center [124, 66] width 30 height 9
type textarea "x"
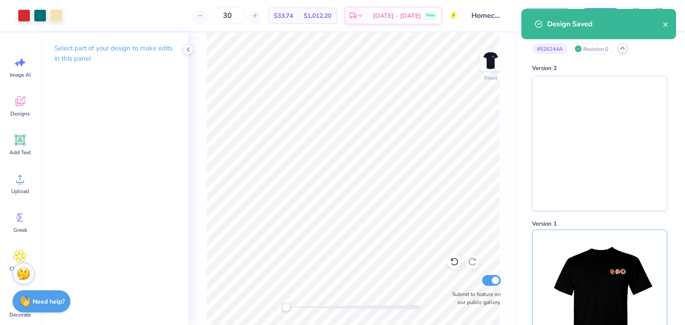
click at [614, 287] on img at bounding box center [599, 297] width 111 height 134
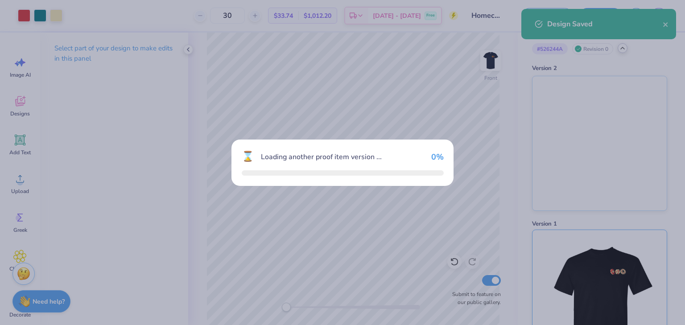
type input "12"
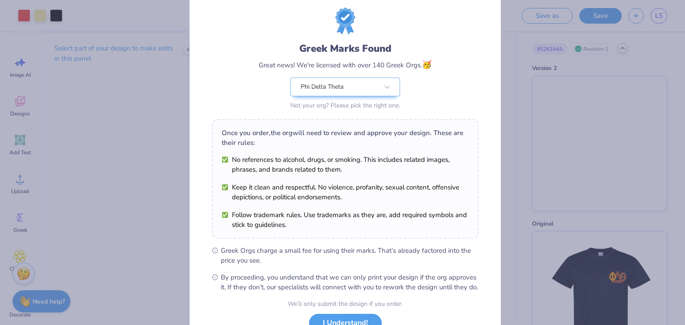
scroll to position [91, 0]
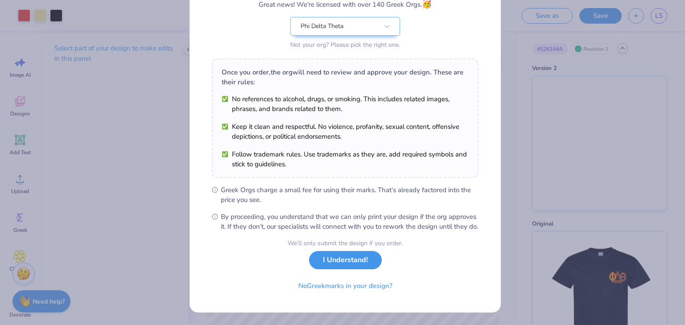
click at [361, 264] on button "I Understand!" at bounding box center [345, 260] width 73 height 18
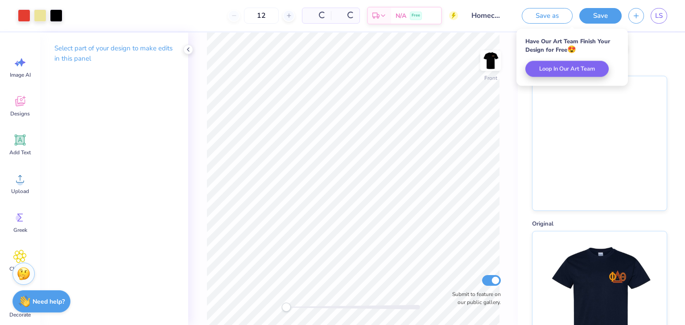
scroll to position [0, 0]
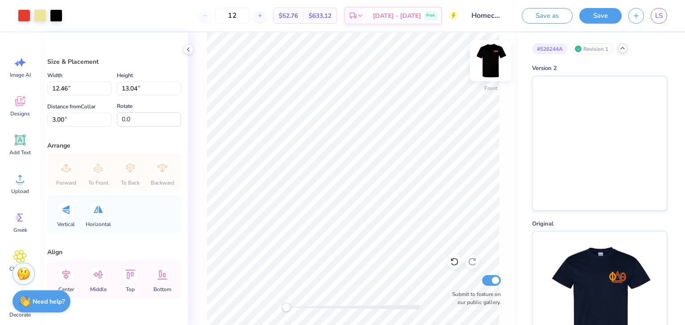
click at [486, 56] on img at bounding box center [491, 61] width 36 height 36
click at [25, 15] on div at bounding box center [24, 14] width 12 height 12
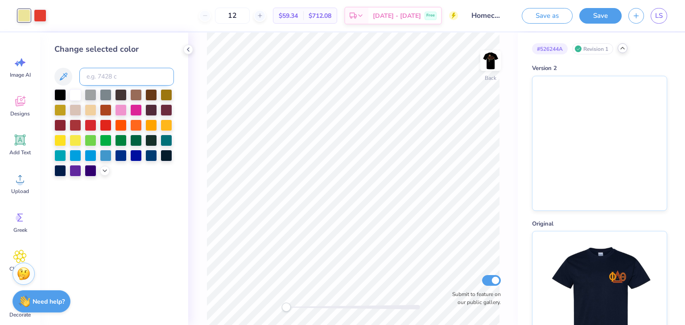
click at [102, 75] on input at bounding box center [126, 77] width 95 height 18
type input "7499"
click at [37, 17] on div at bounding box center [40, 14] width 12 height 12
click at [95, 79] on input at bounding box center [126, 77] width 95 height 18
type input "711"
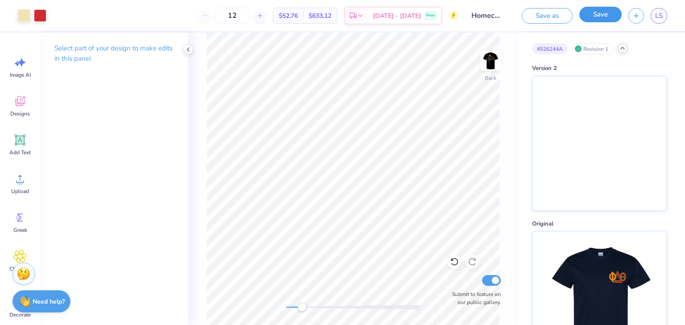
click at [609, 14] on button "Save" at bounding box center [601, 15] width 42 height 16
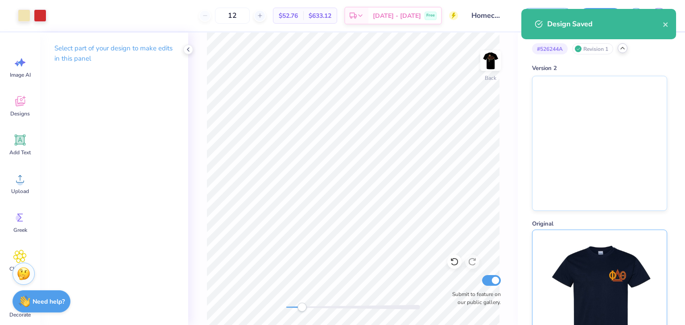
click at [590, 252] on img at bounding box center [599, 297] width 111 height 134
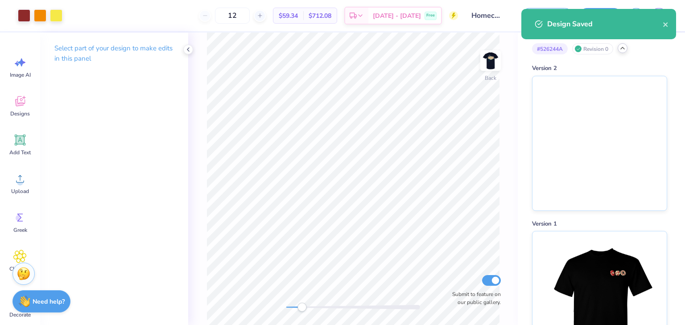
click at [503, 63] on body "Art colors 12 $59.34 Per Item $712.08 Total Est. Delivery Oct 11 - 14 Free Desi…" at bounding box center [342, 162] width 685 height 325
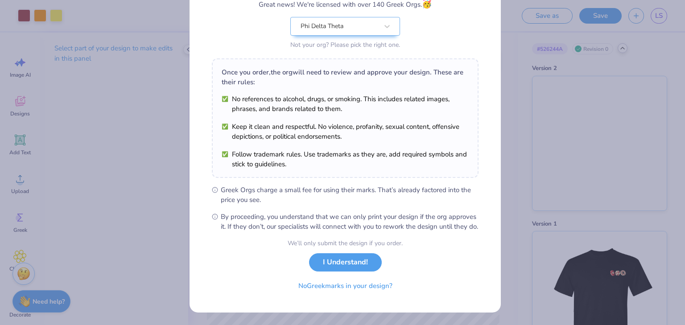
scroll to position [91, 0]
click at [348, 267] on button "I Understand!" at bounding box center [345, 260] width 73 height 18
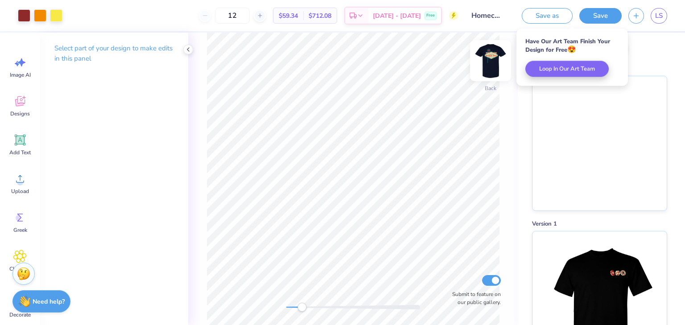
click at [493, 62] on img at bounding box center [491, 61] width 36 height 36
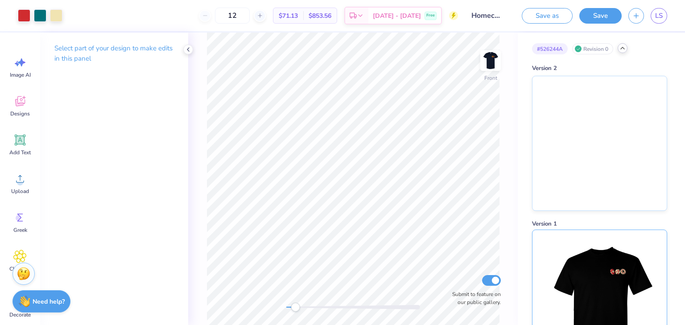
click at [619, 253] on img at bounding box center [599, 297] width 111 height 134
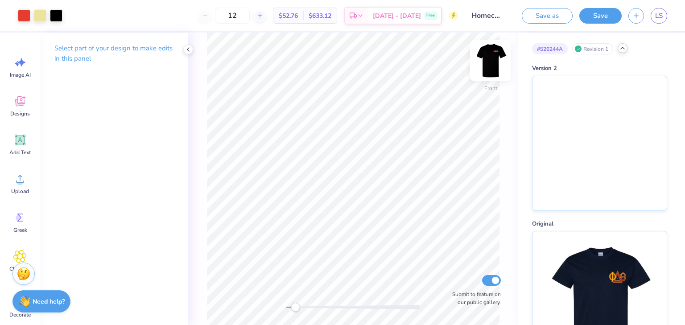
click at [494, 62] on img at bounding box center [491, 61] width 36 height 36
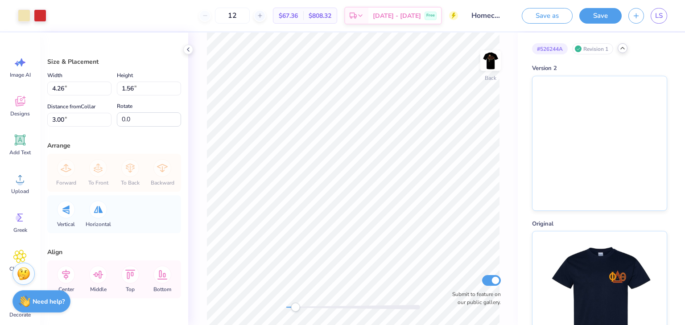
click at [52, 17] on div "Art colors 12 $67.36 Per Item $808.32 Total Est. Delivery Oct 11 - 14 Free Desi…" at bounding box center [342, 15] width 685 height 31
click at [602, 270] on img at bounding box center [599, 297] width 111 height 134
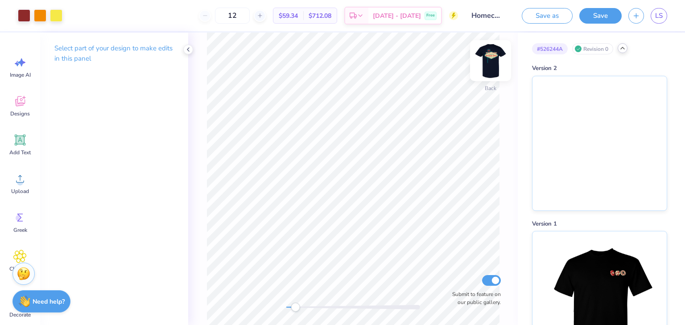
click at [496, 60] on img at bounding box center [491, 61] width 36 height 36
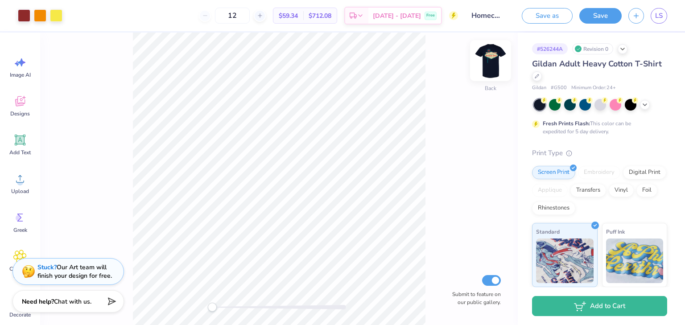
click at [489, 64] on img at bounding box center [491, 61] width 36 height 36
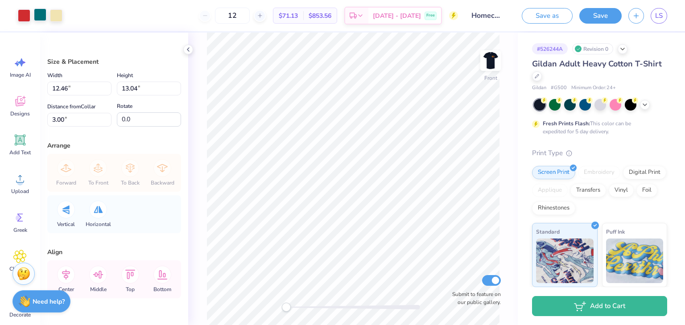
click at [37, 14] on div at bounding box center [40, 14] width 12 height 12
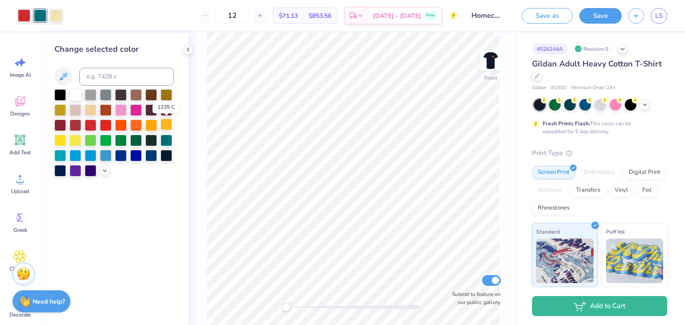
click at [166, 123] on div at bounding box center [167, 125] width 12 height 12
click at [162, 137] on div at bounding box center [167, 140] width 12 height 12
click at [656, 18] on span "LS" at bounding box center [660, 16] width 8 height 10
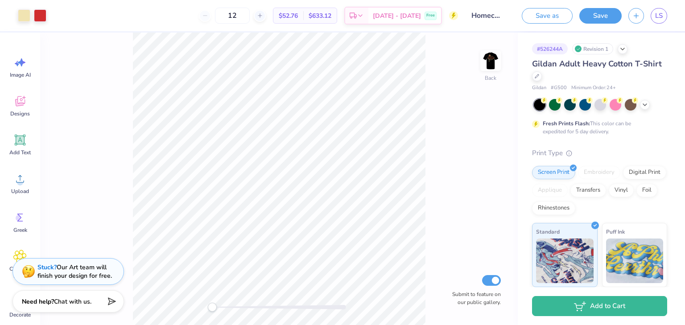
drag, startPoint x: 243, startPoint y: 16, endPoint x: 220, endPoint y: 17, distance: 23.2
click at [228, 16] on div "12" at bounding box center [232, 16] width 67 height 16
drag, startPoint x: 253, startPoint y: 15, endPoint x: 220, endPoint y: 14, distance: 33.9
click at [223, 15] on div "25" at bounding box center [232, 16] width 67 height 16
click at [442, 61] on div "Back Submit to feature on our public gallery." at bounding box center [279, 179] width 478 height 293
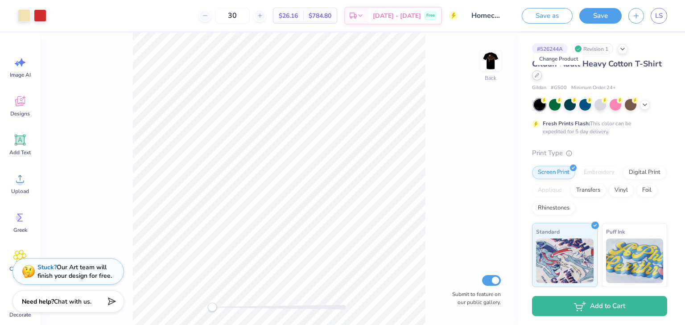
click at [539, 76] on icon at bounding box center [537, 75] width 4 height 4
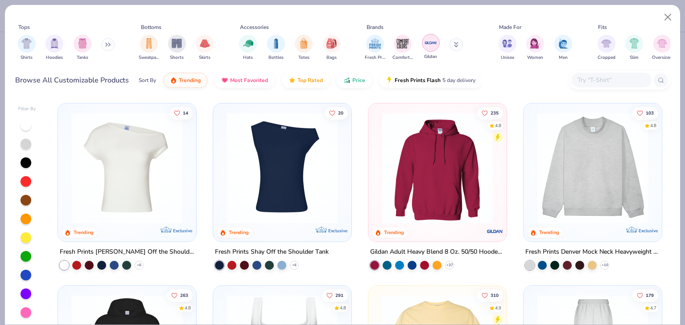
click at [430, 47] on img "filter for Gildan" at bounding box center [430, 42] width 13 height 13
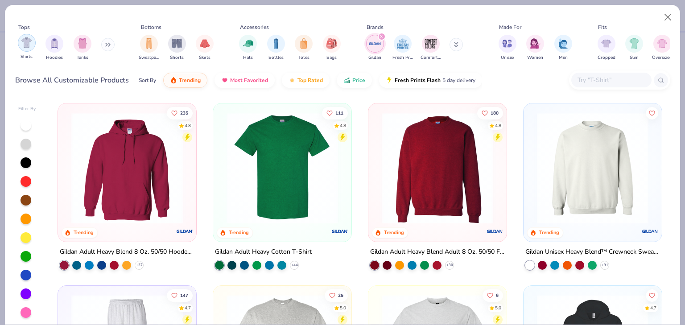
click at [23, 46] on img "filter for Shirts" at bounding box center [26, 42] width 10 height 10
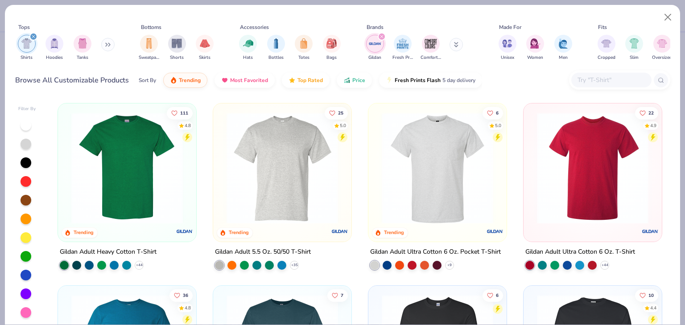
click at [24, 161] on div at bounding box center [26, 163] width 11 height 11
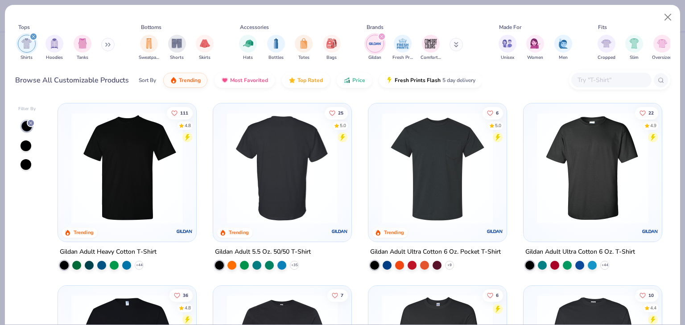
click at [278, 177] on img at bounding box center [282, 168] width 120 height 112
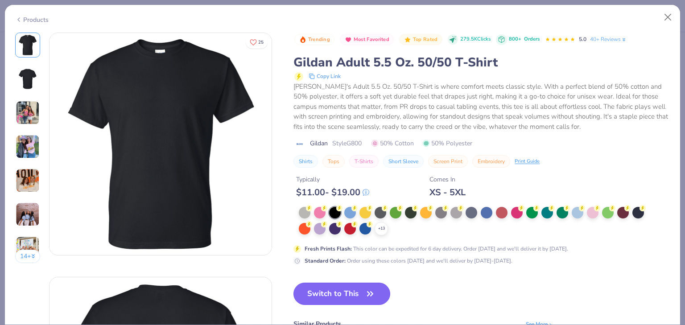
click at [340, 289] on button "Switch to This" at bounding box center [342, 294] width 97 height 22
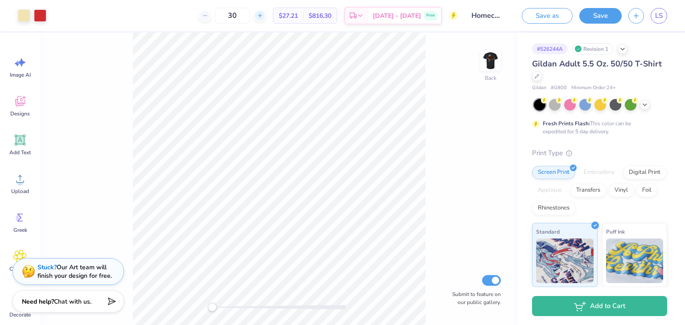
click at [263, 18] on icon at bounding box center [260, 15] width 6 height 6
click at [263, 17] on icon at bounding box center [260, 15] width 6 height 6
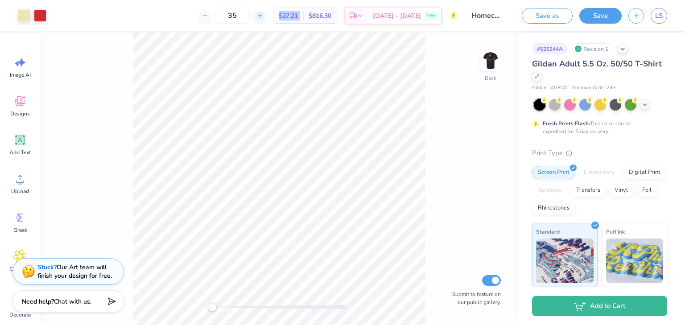
click at [263, 17] on icon at bounding box center [260, 15] width 6 height 6
click at [263, 18] on icon at bounding box center [260, 15] width 6 height 6
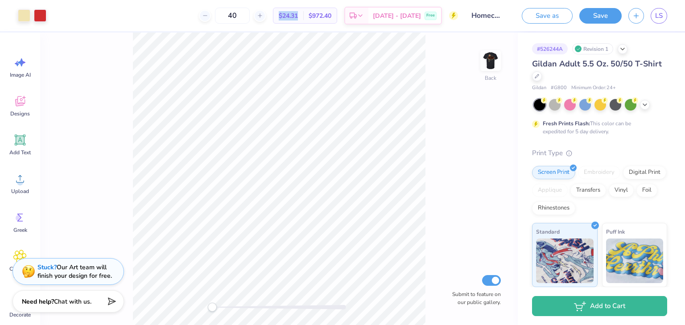
click at [298, 19] on span "$24.31" at bounding box center [288, 15] width 19 height 9
drag, startPoint x: 252, startPoint y: 13, endPoint x: 213, endPoint y: 20, distance: 39.3
click at [213, 20] on div "40" at bounding box center [232, 16] width 67 height 16
drag, startPoint x: 246, startPoint y: 14, endPoint x: 226, endPoint y: 12, distance: 20.6
click at [225, 12] on input "88" at bounding box center [227, 16] width 35 height 16
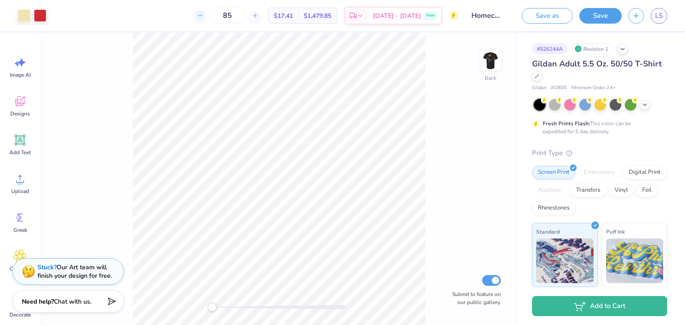
drag, startPoint x: 251, startPoint y: 15, endPoint x: 217, endPoint y: 15, distance: 33.9
click at [217, 15] on div "85" at bounding box center [227, 16] width 67 height 16
type input "85"
click at [609, 196] on div "Vinyl" at bounding box center [621, 189] width 25 height 13
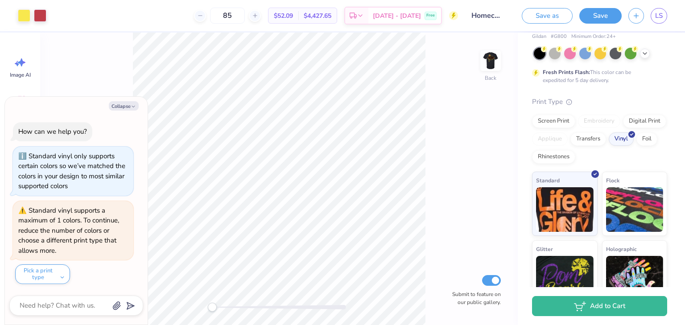
scroll to position [68, 0]
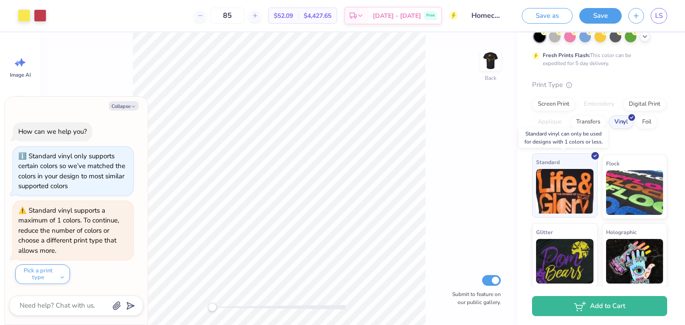
click at [564, 179] on img at bounding box center [565, 191] width 58 height 45
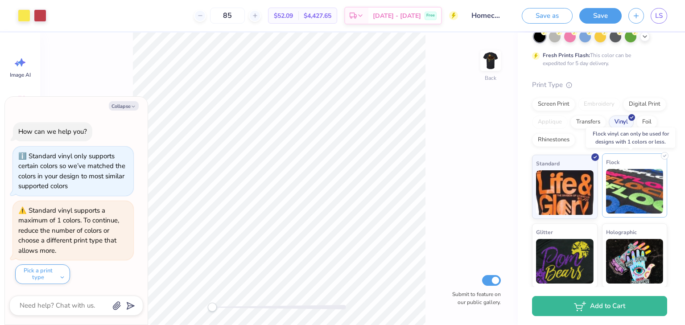
click at [643, 195] on img at bounding box center [635, 191] width 58 height 45
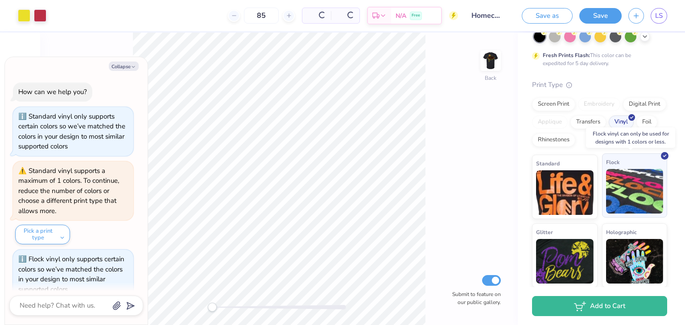
scroll to position [102, 0]
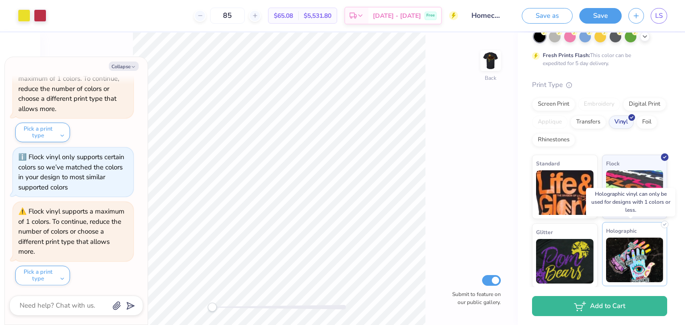
click at [631, 261] on img at bounding box center [635, 260] width 58 height 45
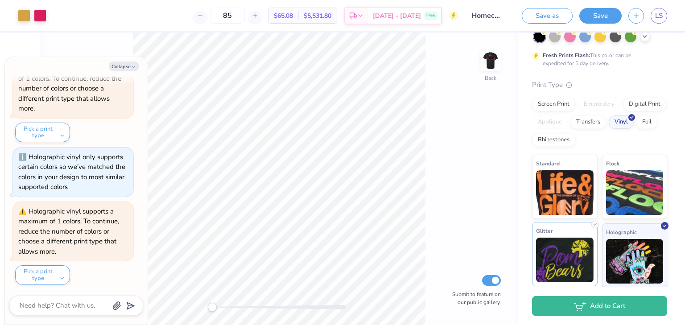
click at [577, 256] on img at bounding box center [565, 260] width 58 height 45
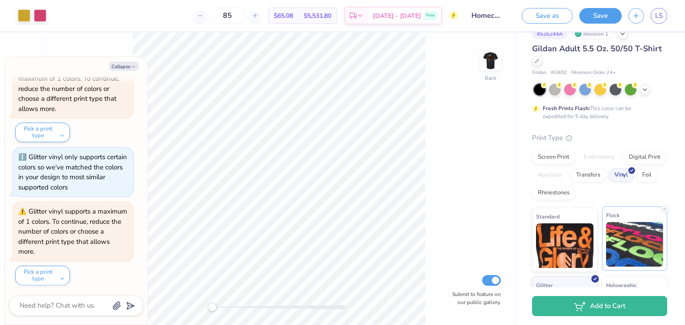
scroll to position [0, 0]
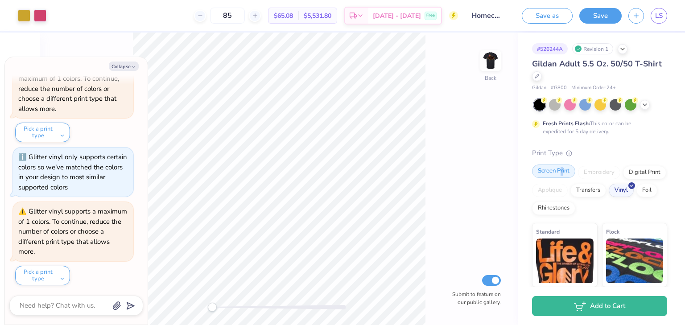
click at [562, 171] on div "Screen Print" at bounding box center [553, 171] width 43 height 13
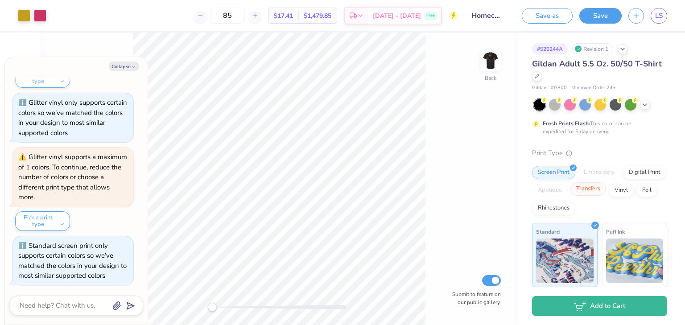
click at [606, 195] on div "Transfers" at bounding box center [589, 189] width 36 height 13
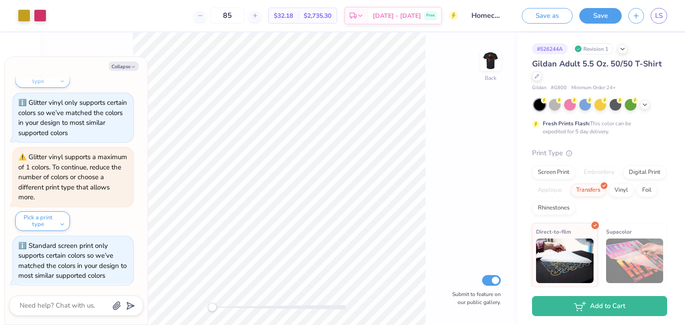
click at [631, 249] on img at bounding box center [635, 261] width 58 height 45
click at [623, 178] on div "Digital Print" at bounding box center [644, 171] width 43 height 13
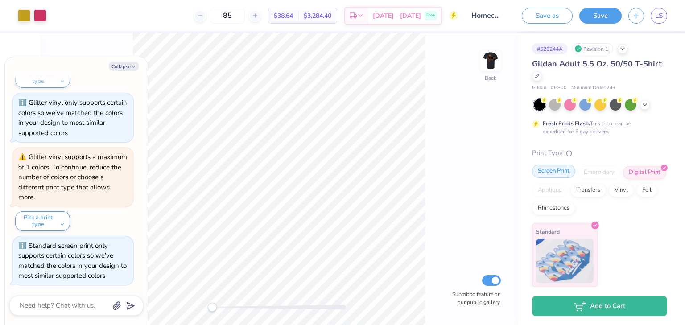
click at [565, 173] on div "Screen Print" at bounding box center [553, 171] width 43 height 13
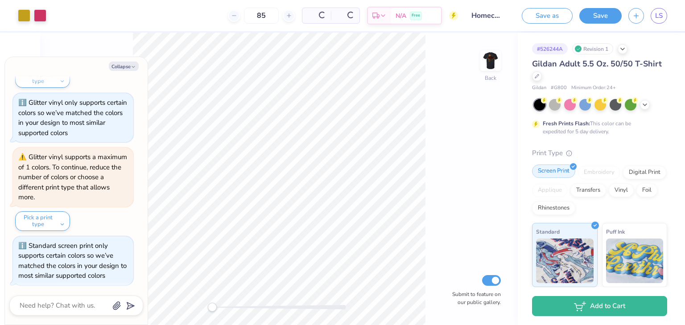
type textarea "x"
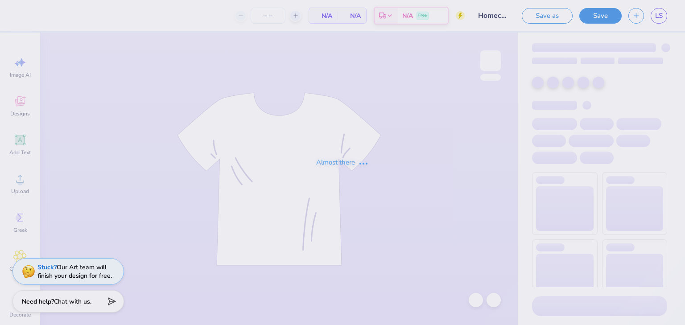
type input "12"
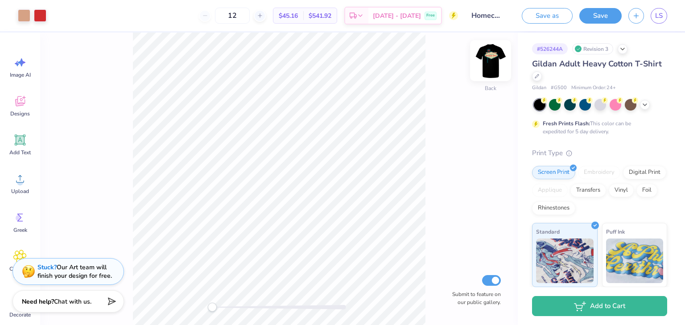
click at [494, 55] on img at bounding box center [491, 61] width 36 height 36
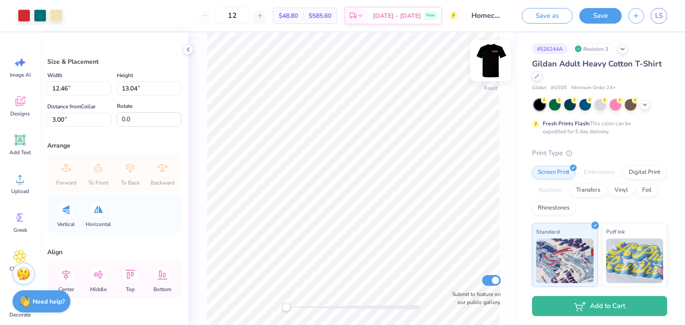
click at [494, 57] on img at bounding box center [491, 61] width 36 height 36
click at [21, 14] on div at bounding box center [24, 14] width 12 height 12
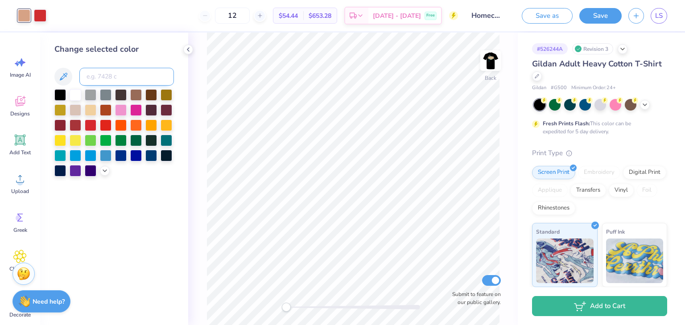
click at [96, 73] on input at bounding box center [126, 77] width 95 height 18
type input "7499"
click at [57, 12] on div at bounding box center [56, 14] width 12 height 12
click at [78, 98] on div at bounding box center [76, 94] width 12 height 12
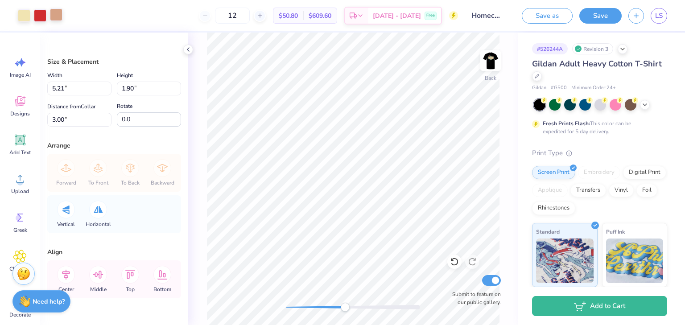
click at [54, 14] on div at bounding box center [56, 14] width 12 height 12
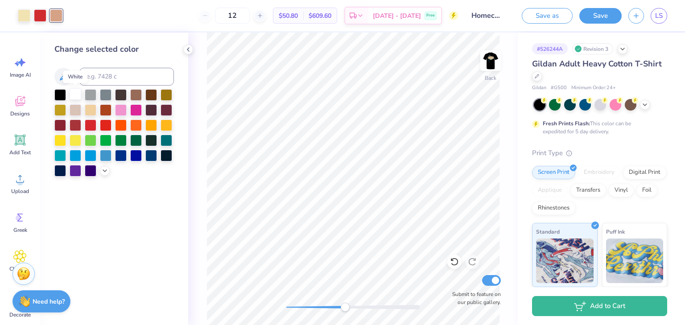
click at [79, 96] on div at bounding box center [76, 94] width 12 height 12
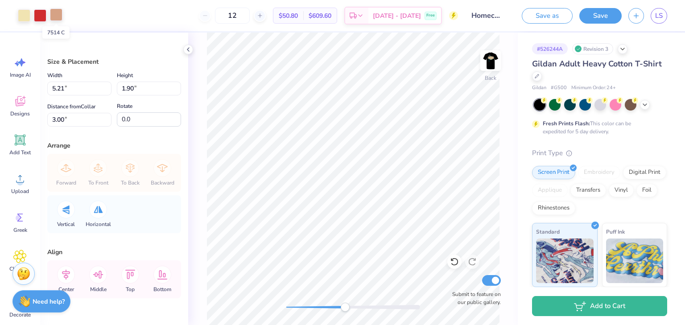
drag, startPoint x: 51, startPoint y: 16, endPoint x: 57, endPoint y: 13, distance: 6.6
click at [57, 13] on div at bounding box center [56, 14] width 12 height 12
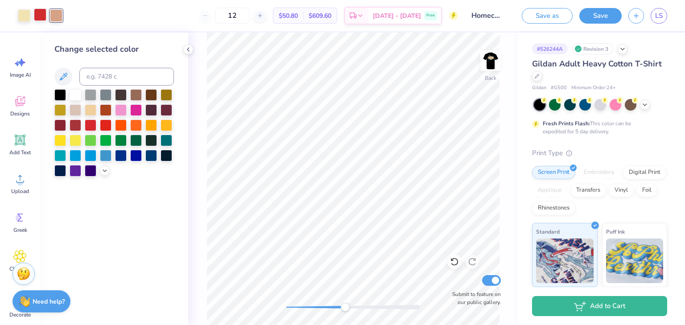
click at [42, 15] on div at bounding box center [40, 14] width 12 height 12
click at [496, 55] on img at bounding box center [491, 61] width 36 height 36
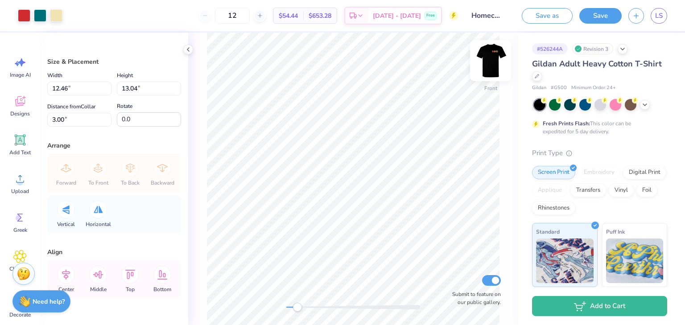
click at [485, 58] on img at bounding box center [491, 61] width 36 height 36
click at [600, 16] on button "Save" at bounding box center [601, 16] width 42 height 16
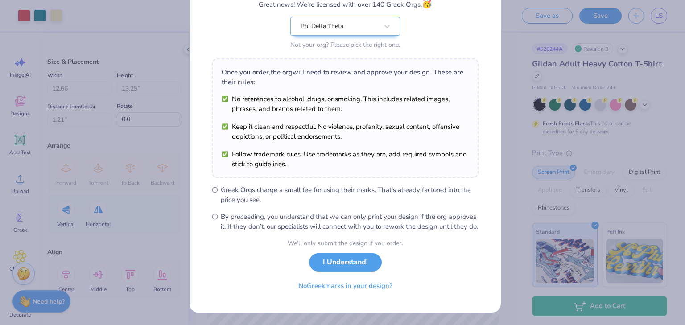
scroll to position [91, 0]
click at [348, 267] on button "I Understand!" at bounding box center [345, 262] width 73 height 18
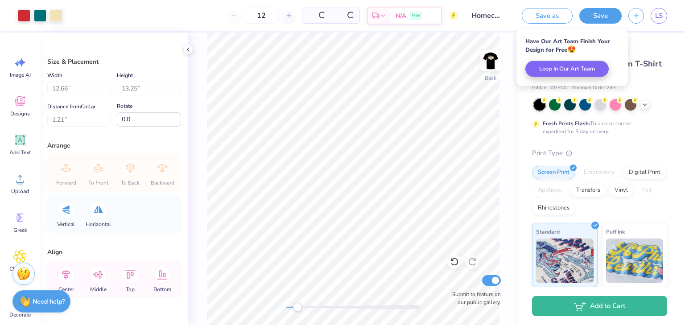
scroll to position [0, 0]
click at [605, 13] on button "Save" at bounding box center [601, 15] width 42 height 16
